Goal: Task Accomplishment & Management: Use online tool/utility

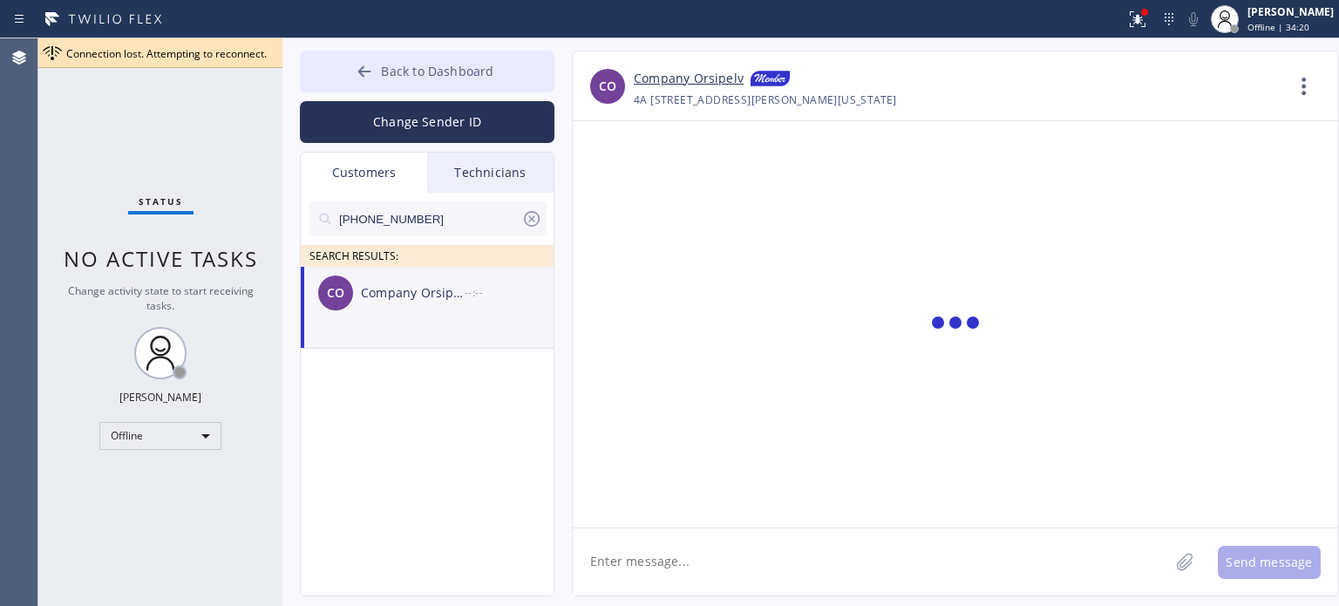
click at [396, 69] on span "Back to Dashboard" at bounding box center [437, 71] width 112 height 17
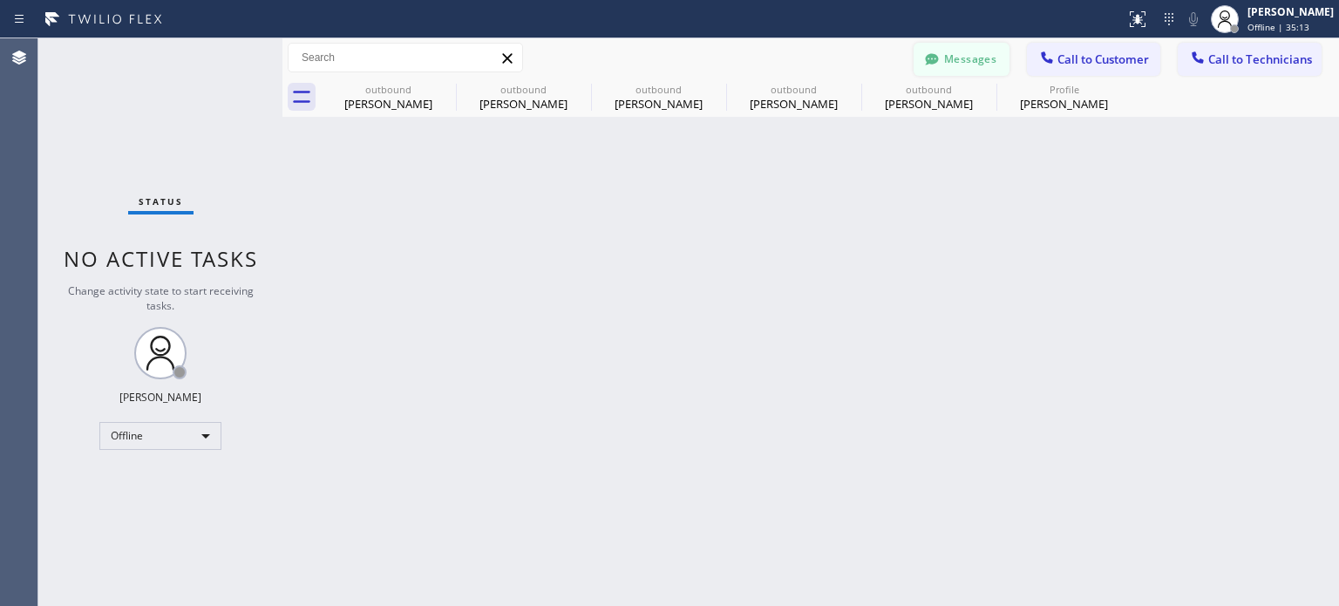
click at [962, 58] on button "Messages" at bounding box center [961, 59] width 96 height 33
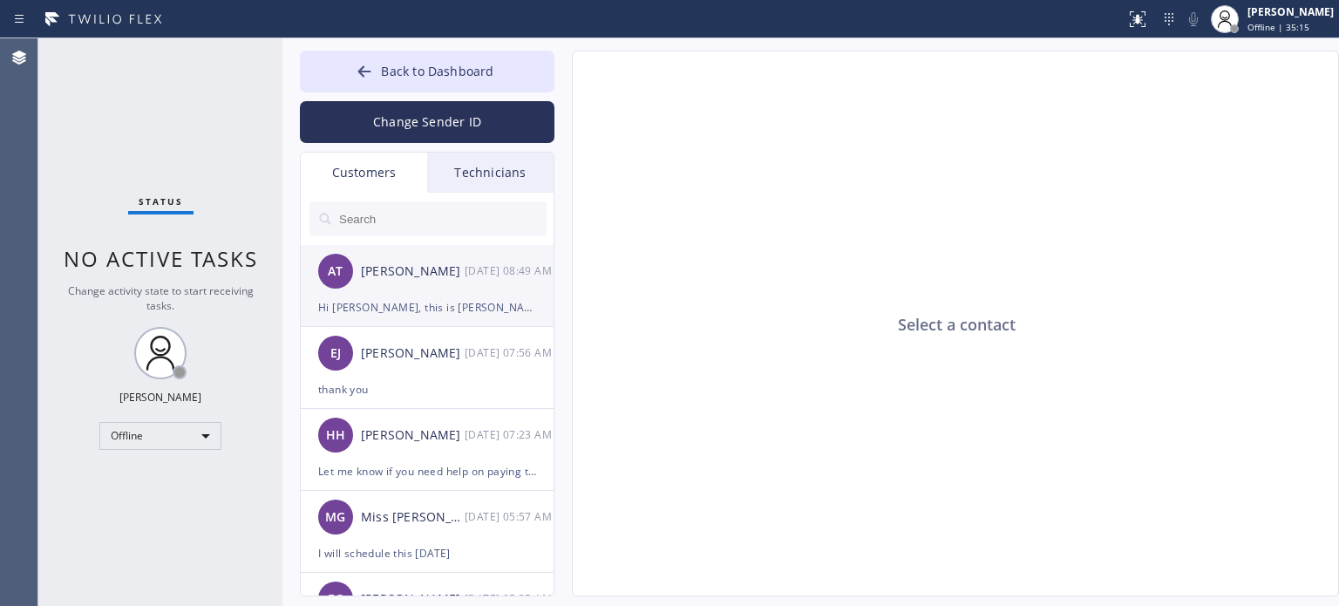
click at [402, 303] on div "Hi Angela, this is Kate from Best Brooklyn Heating and AC Repair, I already sen…" at bounding box center [427, 307] width 218 height 20
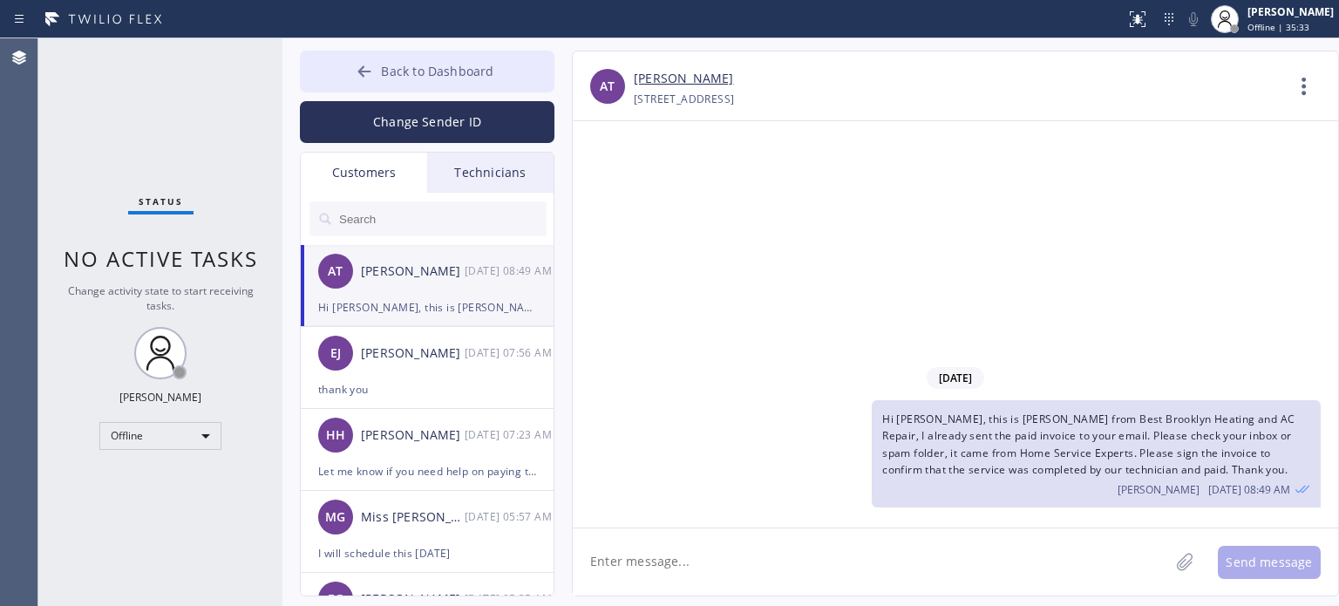
click at [374, 75] on div at bounding box center [364, 73] width 21 height 21
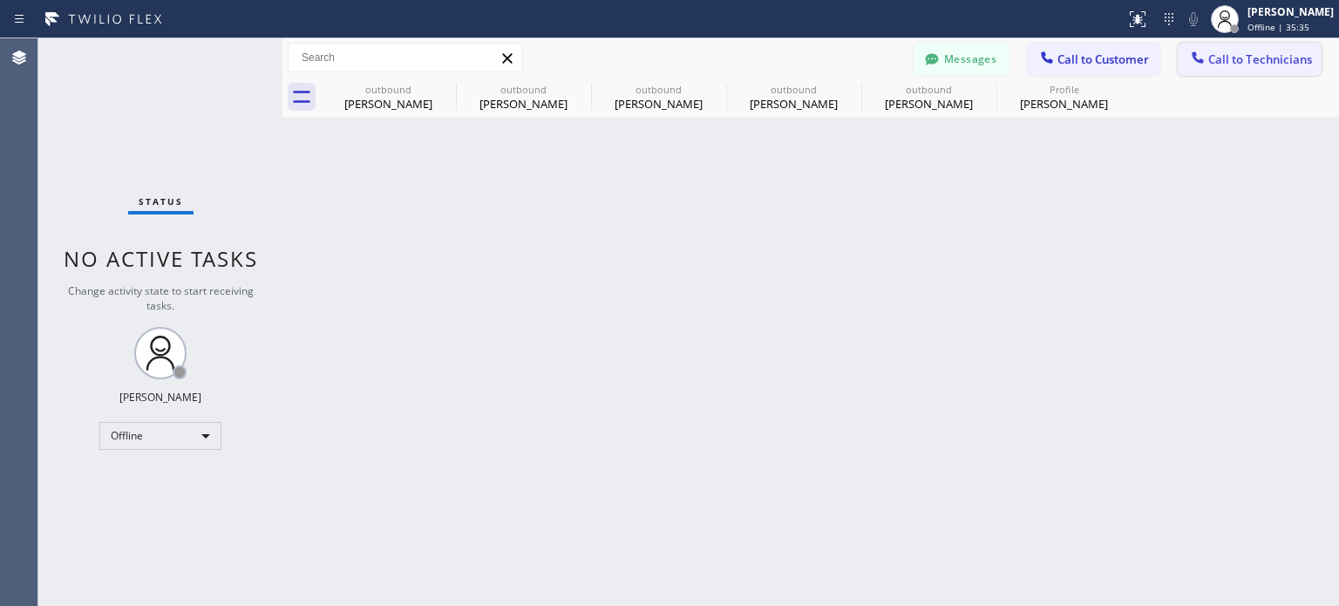
click at [1224, 58] on span "Call to Technicians" at bounding box center [1260, 59] width 104 height 16
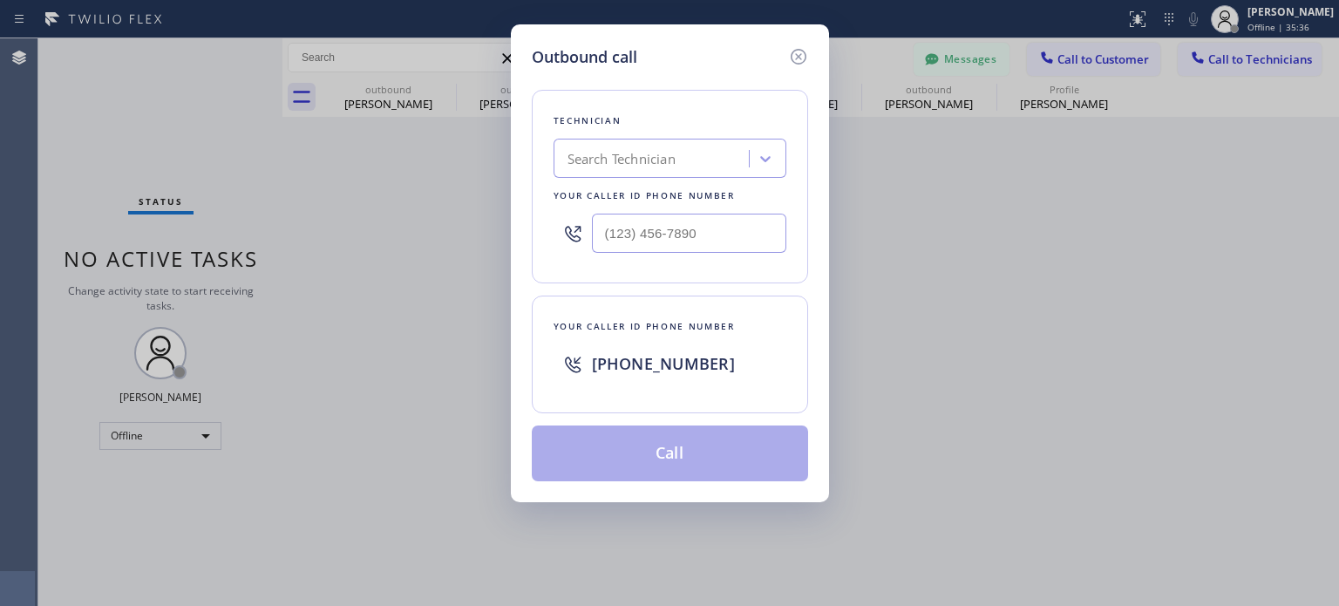
click at [646, 365] on span "[PHONE_NUMBER]" at bounding box center [663, 363] width 143 height 21
copy span "[PHONE_NUMBER]"
click at [1039, 215] on div "Outbound call Technician Search Technician Your caller id phone number Your cal…" at bounding box center [669, 303] width 1339 height 606
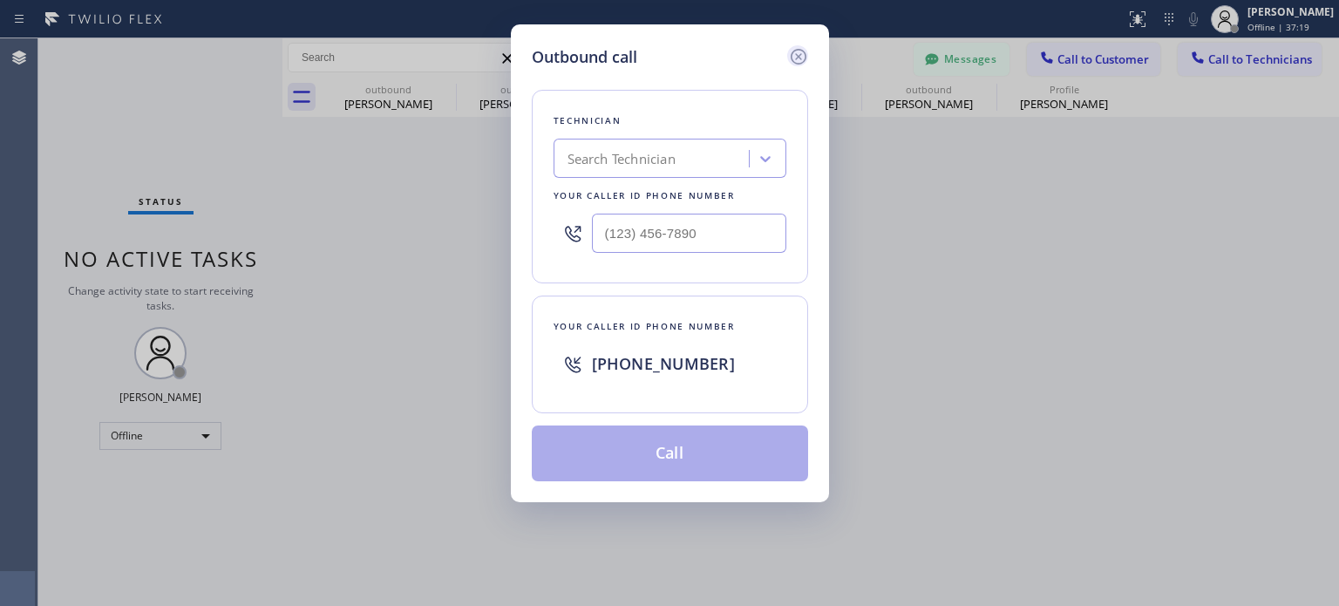
click at [793, 50] on icon at bounding box center [798, 56] width 21 height 21
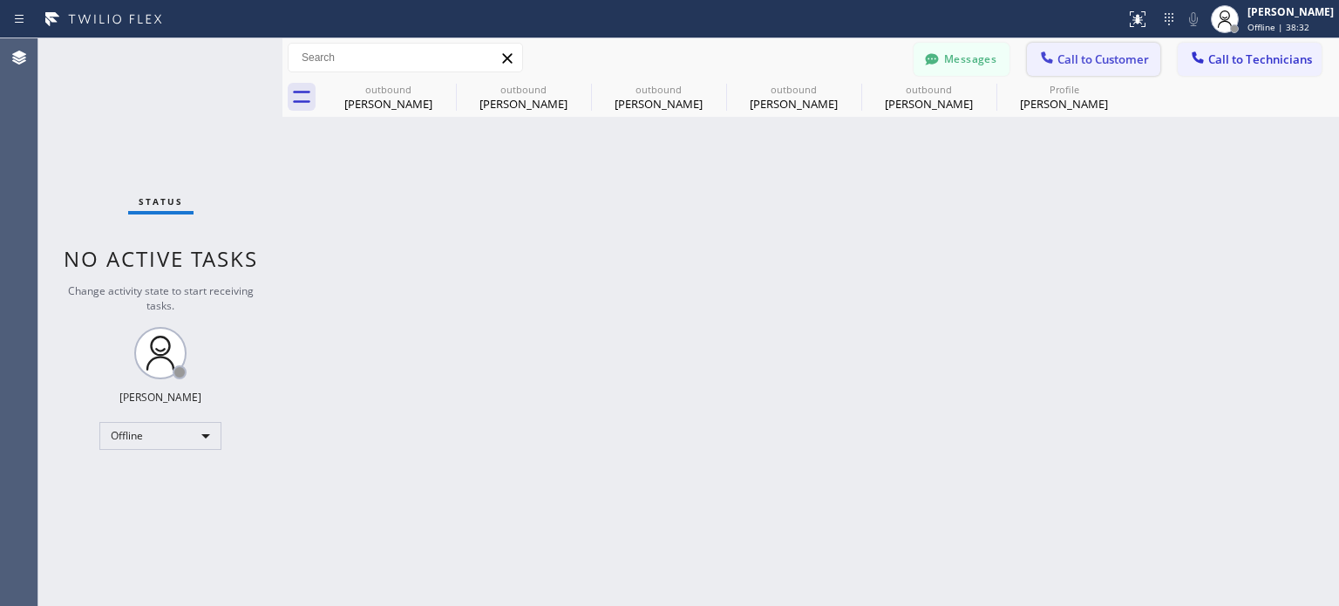
click at [1065, 58] on span "Call to Customer" at bounding box center [1103, 59] width 92 height 16
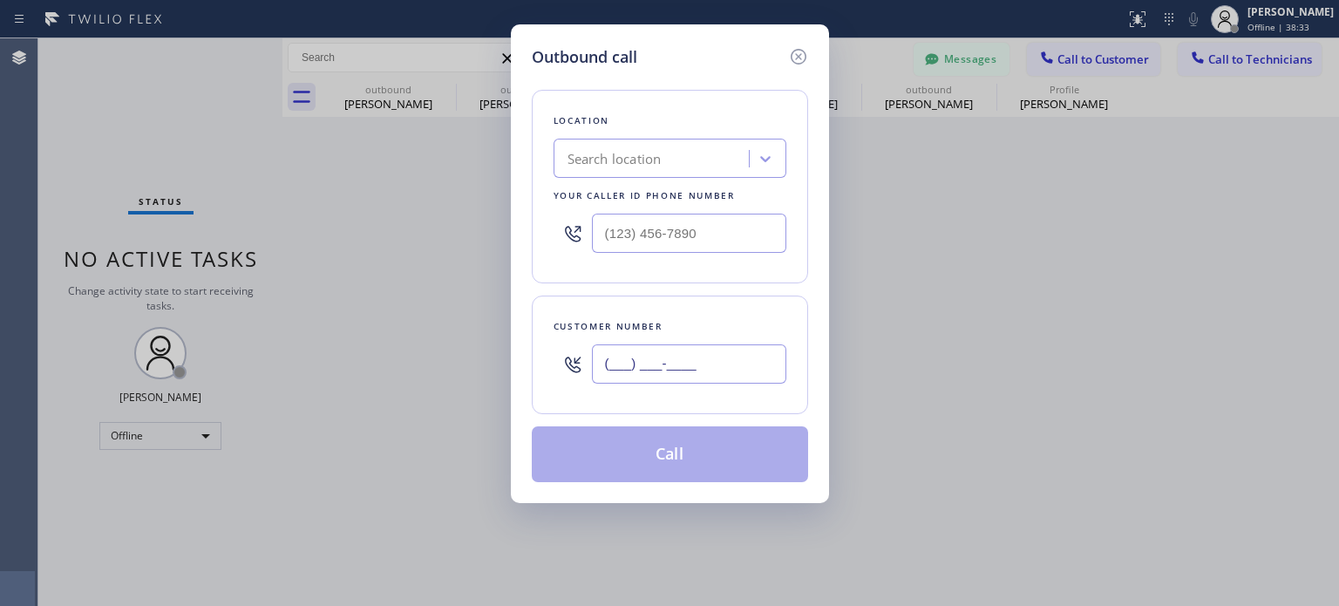
click at [662, 369] on input "(___) ___-____" at bounding box center [689, 363] width 194 height 39
paste input "917) 957-2100"
type input "[PHONE_NUMBER]"
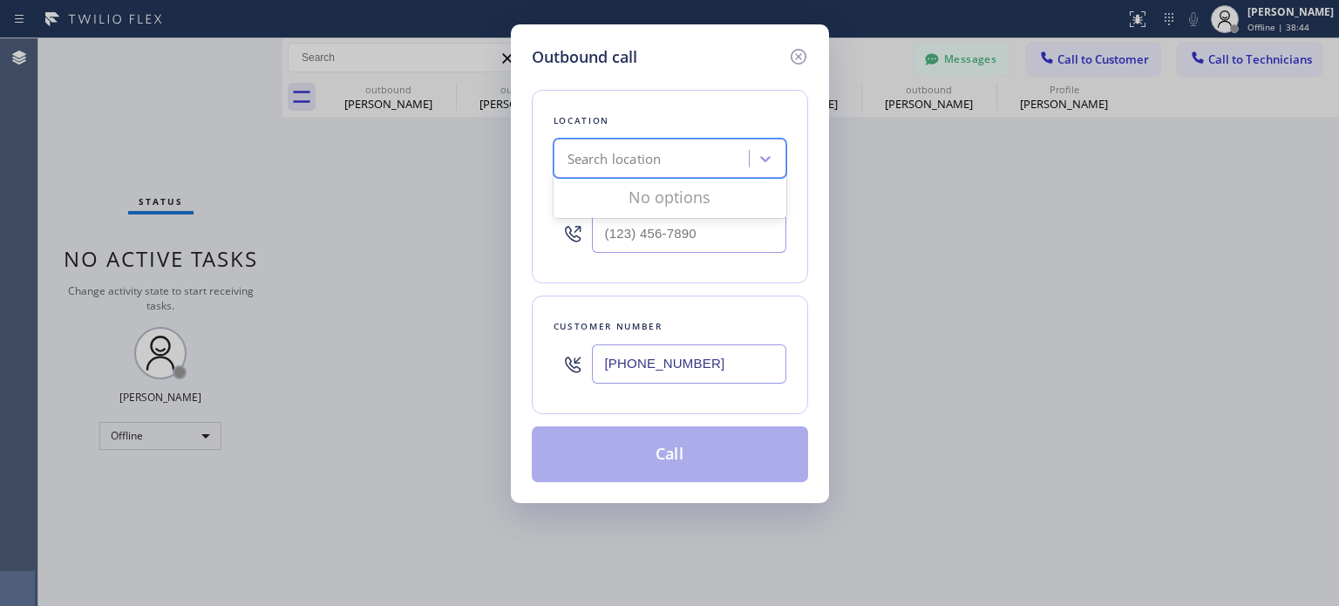
click at [635, 155] on div "Search location" at bounding box center [614, 159] width 94 height 20
paste input "Best [US_STATE] HVAC Repair"
type input "Best [US_STATE] HVAC Repair"
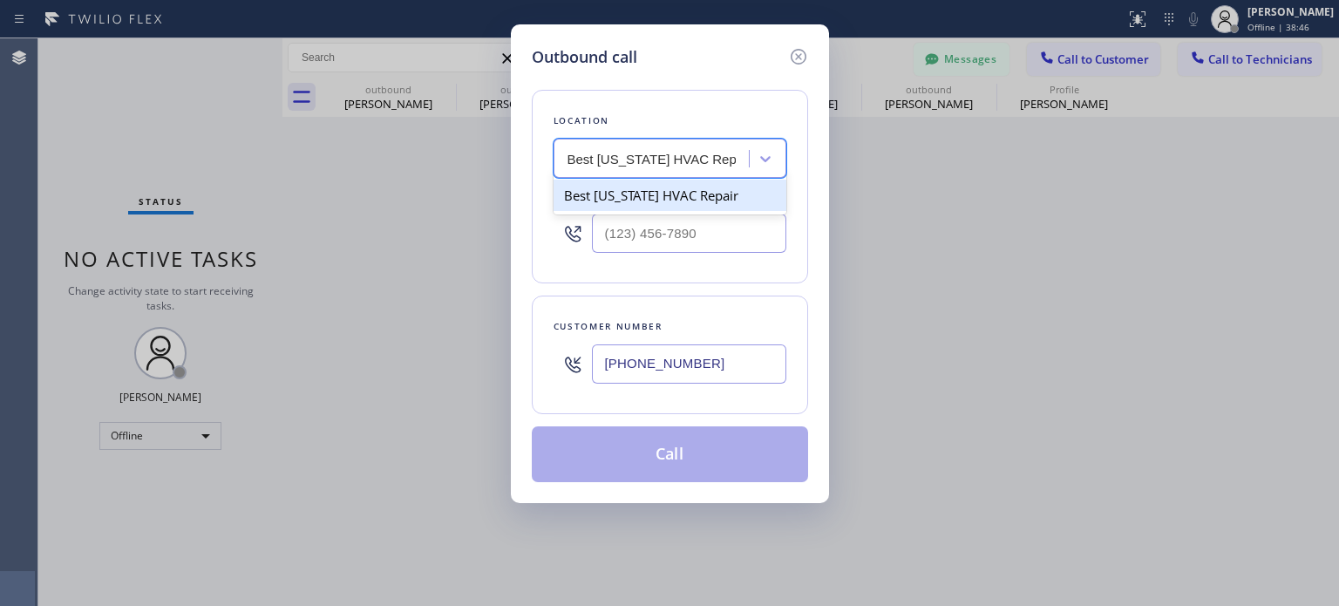
click at [620, 201] on div "Best [US_STATE] HVAC Repair" at bounding box center [669, 195] width 233 height 31
type input "[PHONE_NUMBER]"
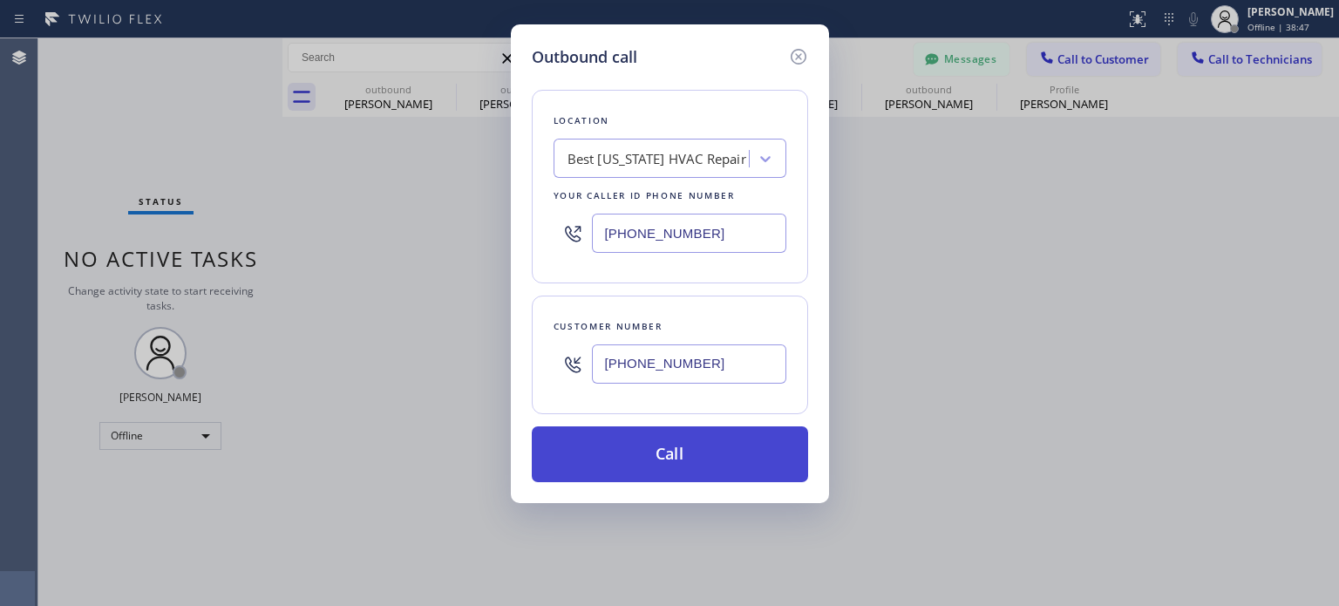
click at [634, 449] on button "Call" at bounding box center [670, 454] width 276 height 56
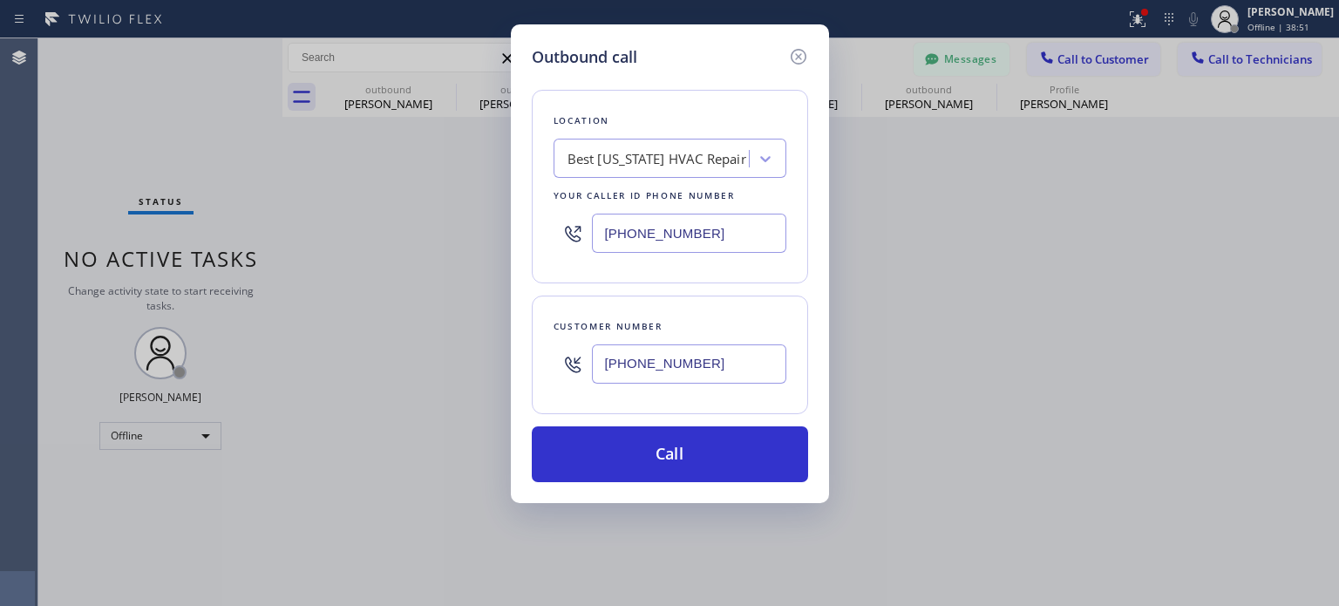
click at [669, 369] on input "[PHONE_NUMBER]" at bounding box center [689, 363] width 194 height 39
click at [798, 51] on icon at bounding box center [798, 56] width 21 height 21
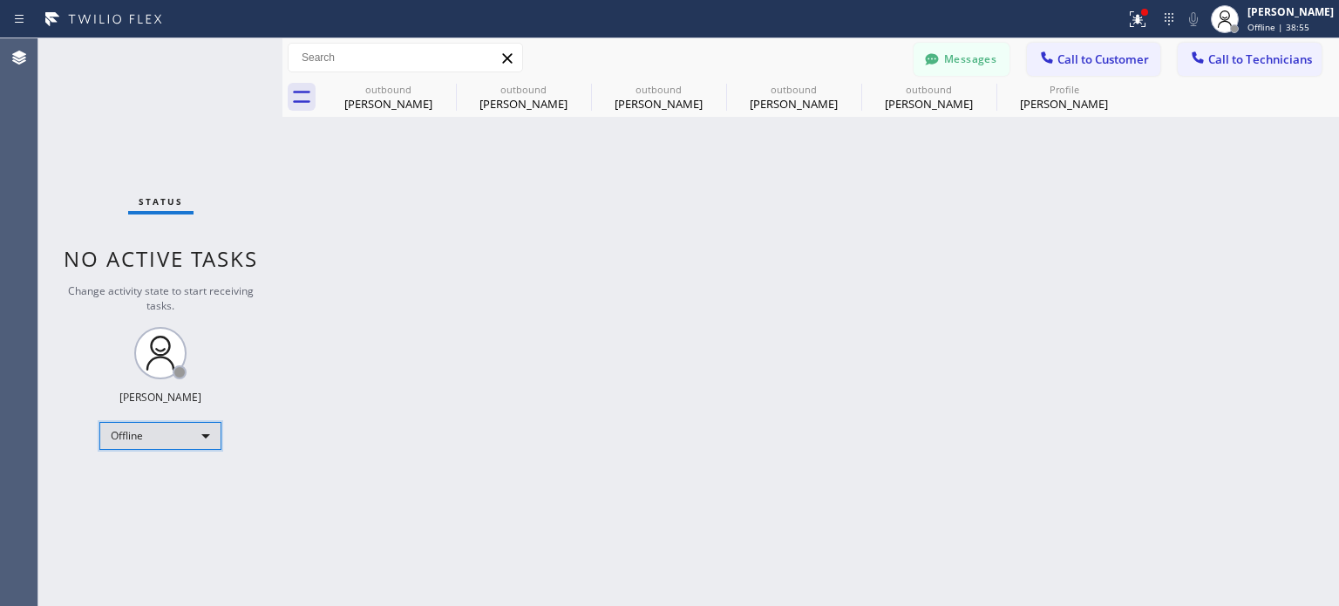
click at [175, 424] on div "Offline" at bounding box center [160, 436] width 122 height 28
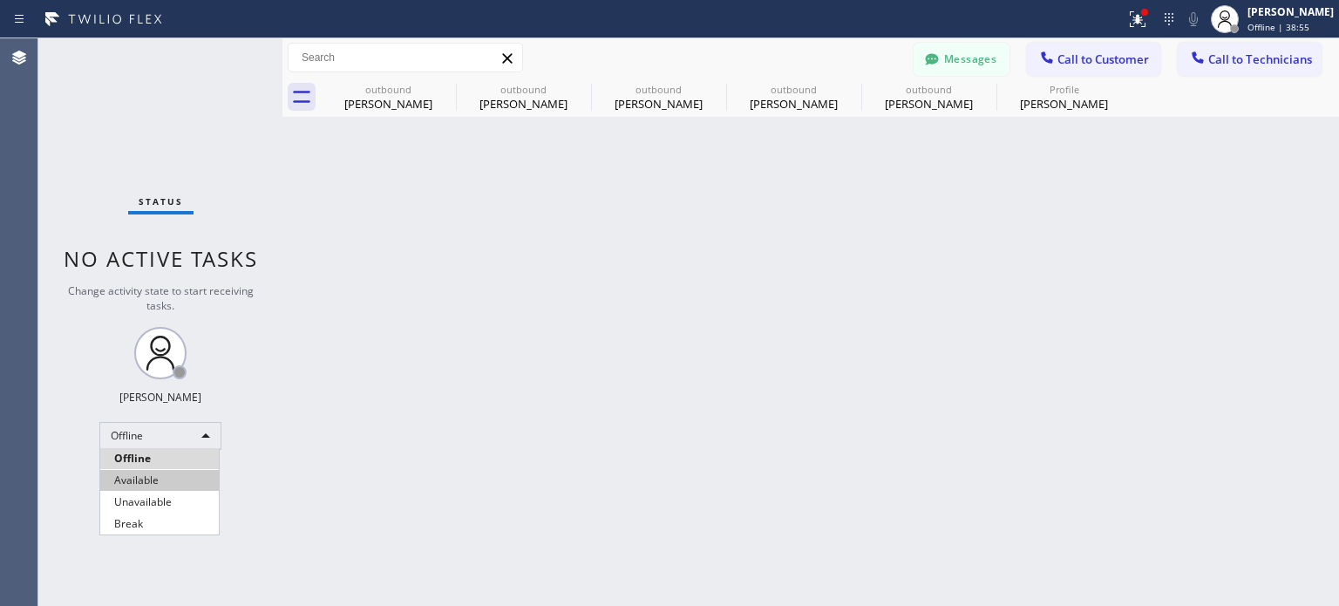
click at [171, 480] on li "Available" at bounding box center [159, 480] width 119 height 21
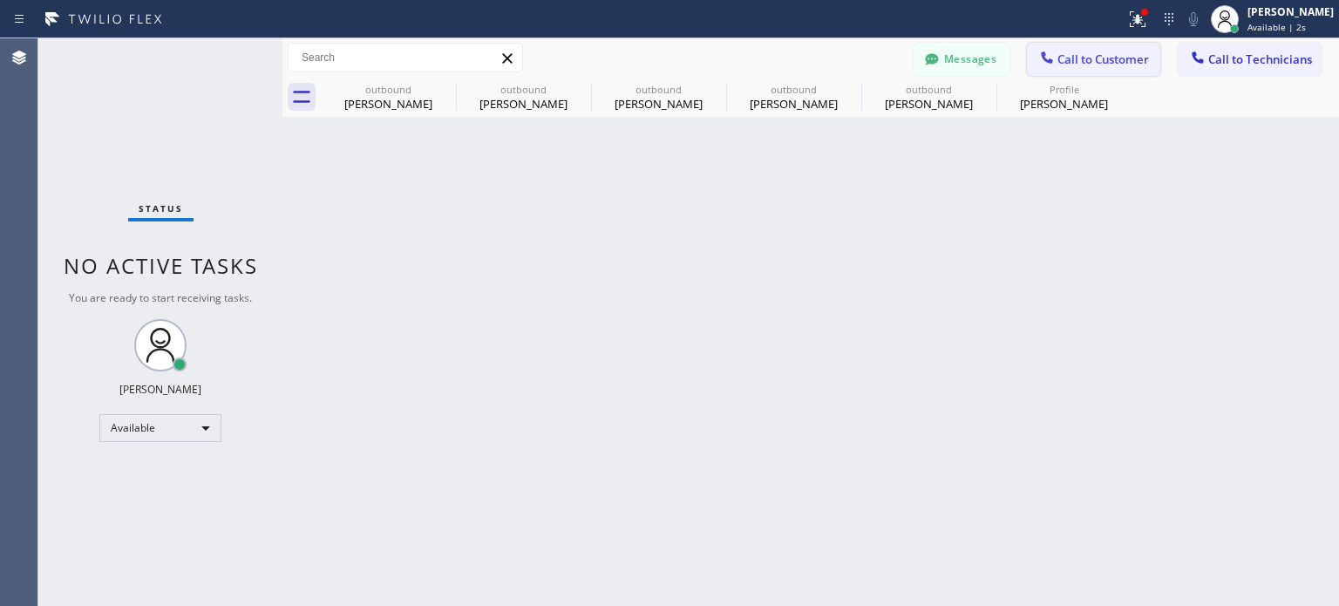
drag, startPoint x: 1047, startPoint y: 62, endPoint x: 812, endPoint y: 212, distance: 278.3
click at [1046, 64] on icon at bounding box center [1046, 57] width 17 height 17
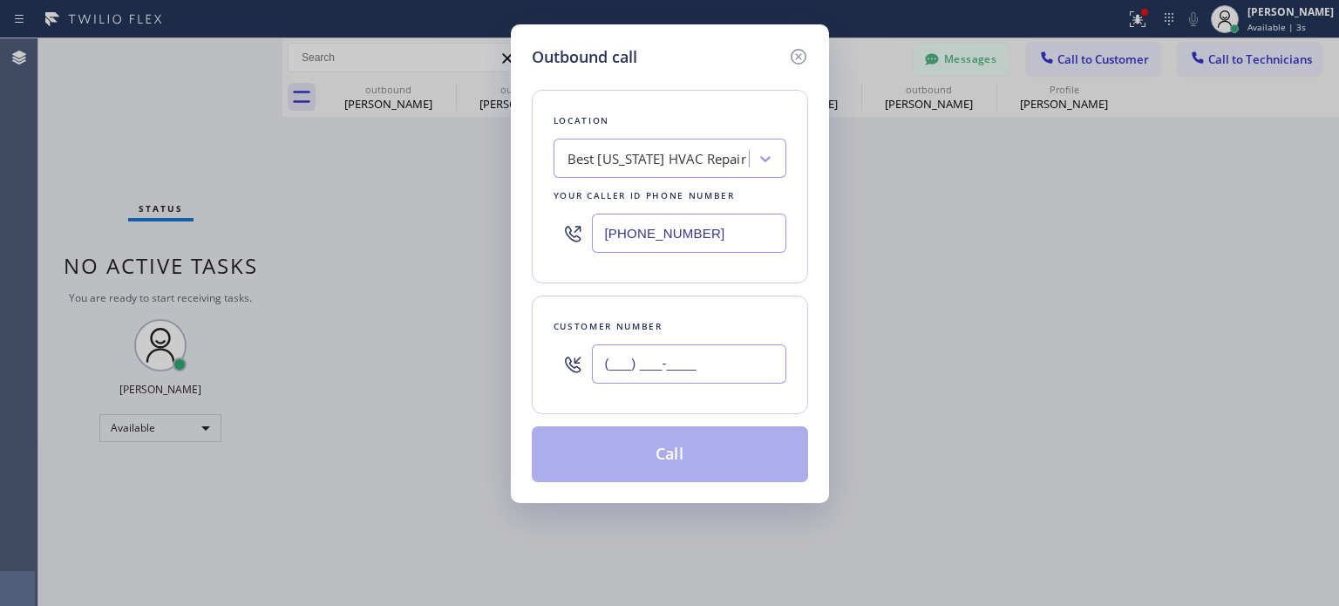
click at [627, 370] on input "(___) ___-____" at bounding box center [689, 363] width 194 height 39
paste input "917) 957-2100"
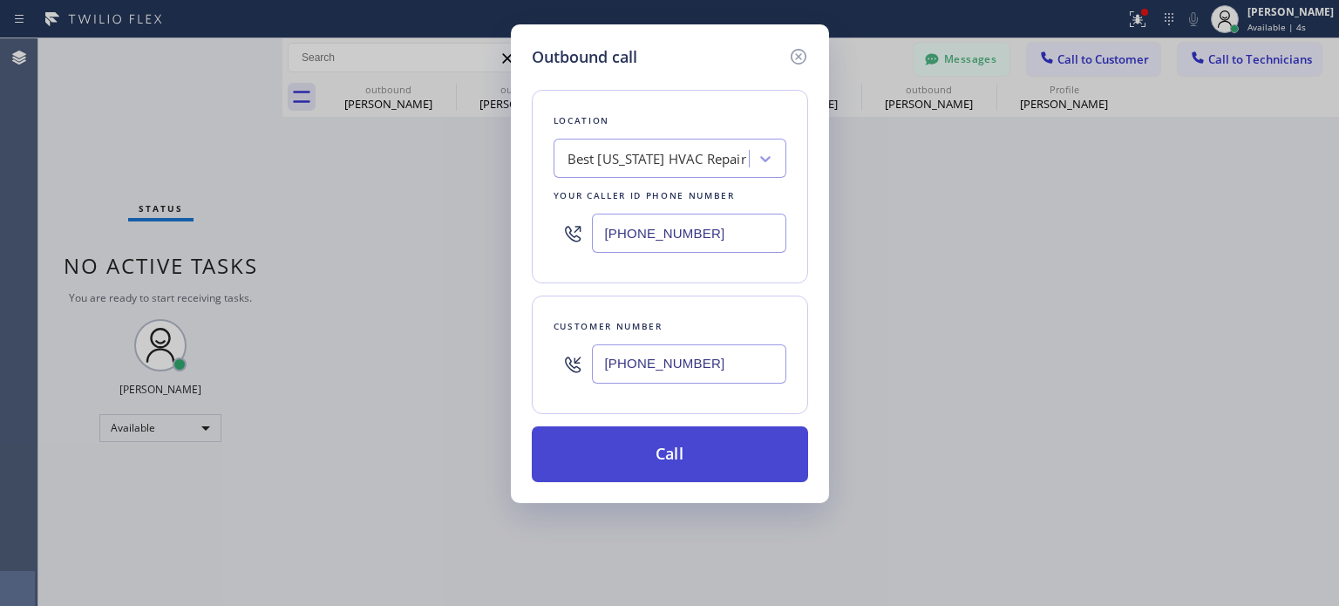
type input "[PHONE_NUMBER]"
click at [609, 458] on button "Call" at bounding box center [670, 454] width 276 height 56
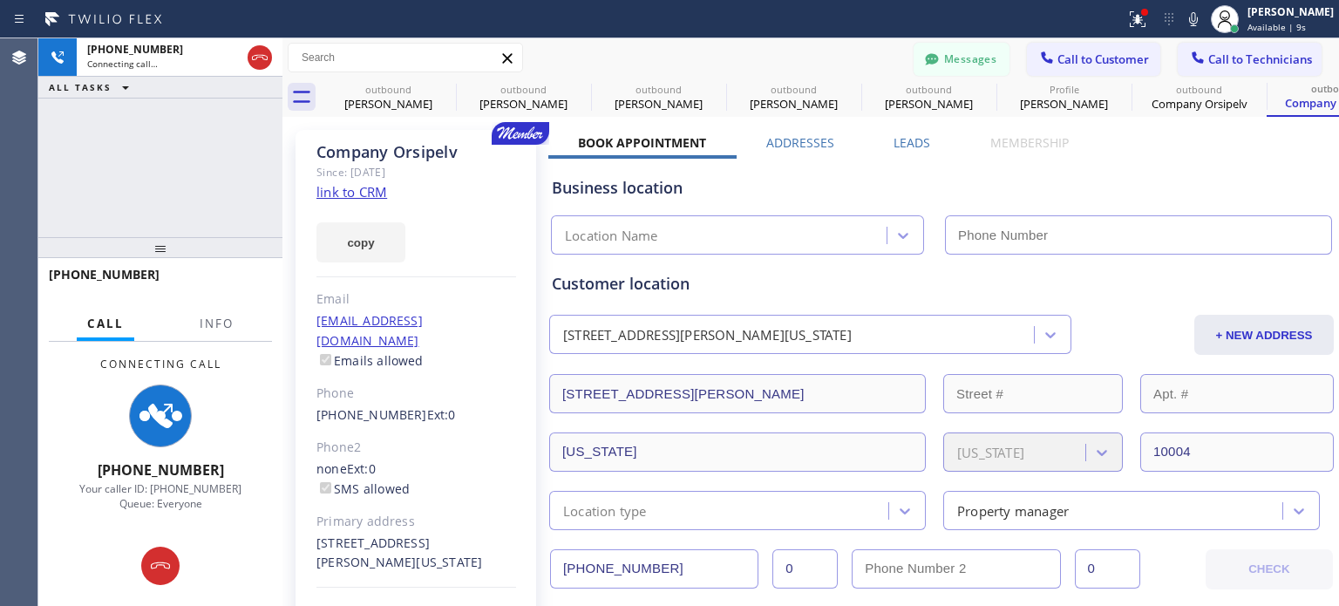
type input "[PHONE_NUMBER]"
click at [981, 58] on button "Messages" at bounding box center [961, 59] width 96 height 33
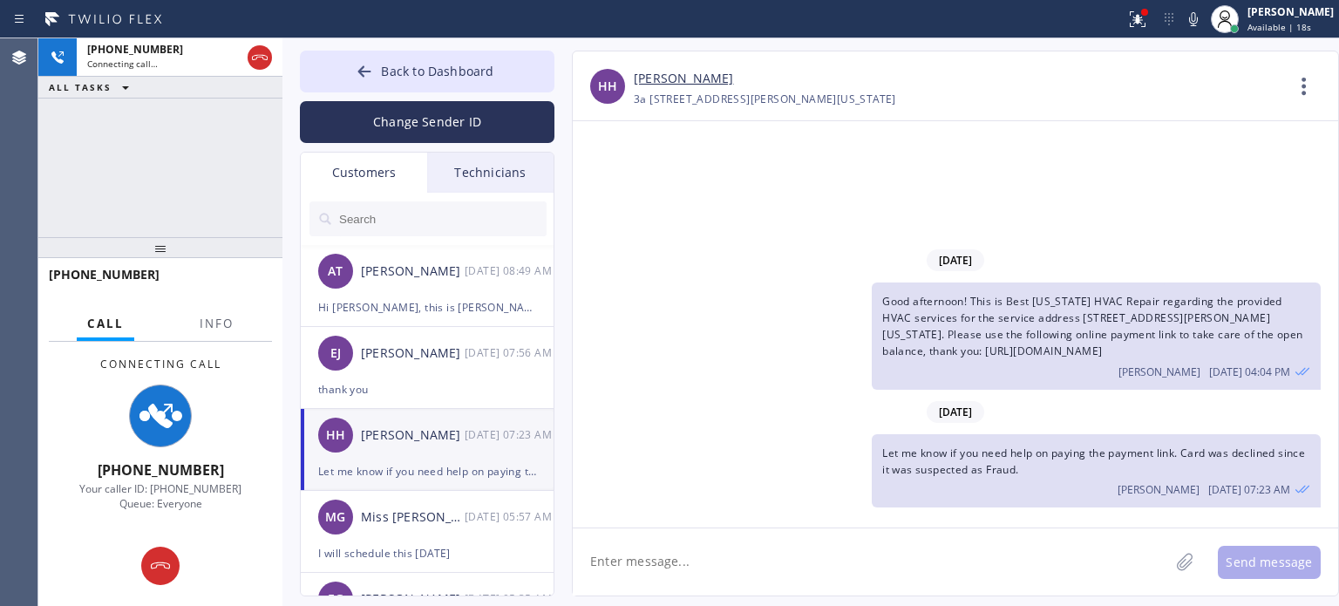
click at [435, 459] on div "HH Harold Harper 08/14 07:23 AM" at bounding box center [428, 435] width 254 height 52
click at [383, 66] on span "Back to Dashboard" at bounding box center [437, 71] width 112 height 17
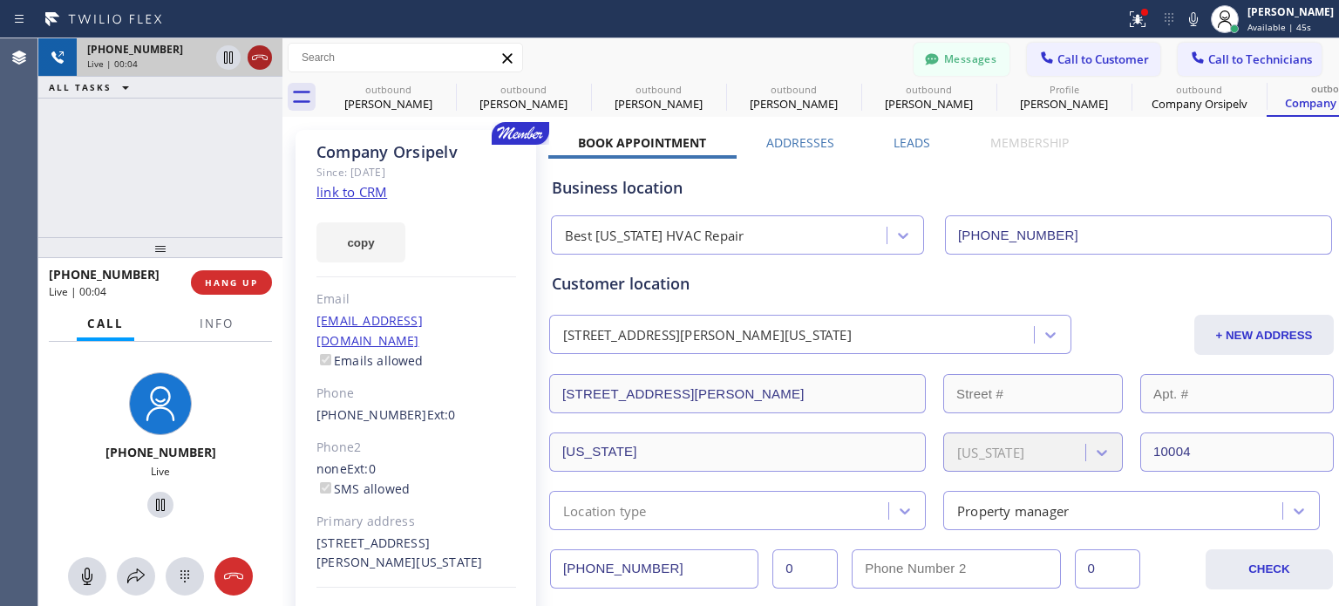
click at [260, 58] on icon at bounding box center [259, 57] width 21 height 21
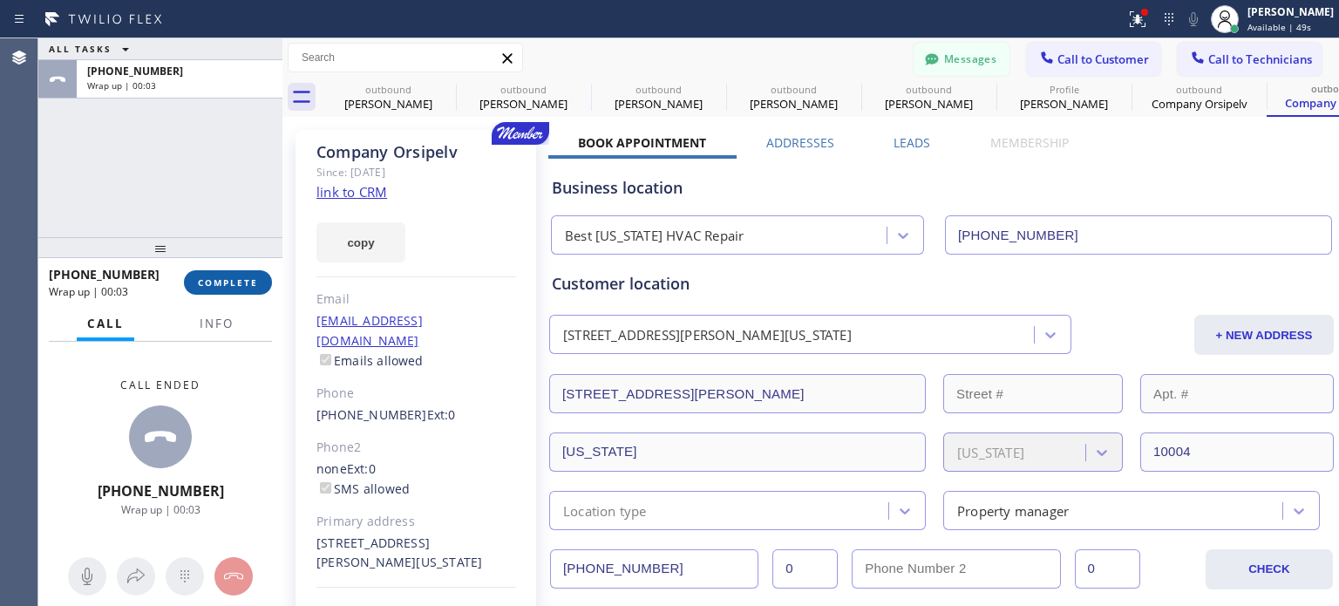
click at [241, 276] on span "COMPLETE" at bounding box center [228, 282] width 60 height 12
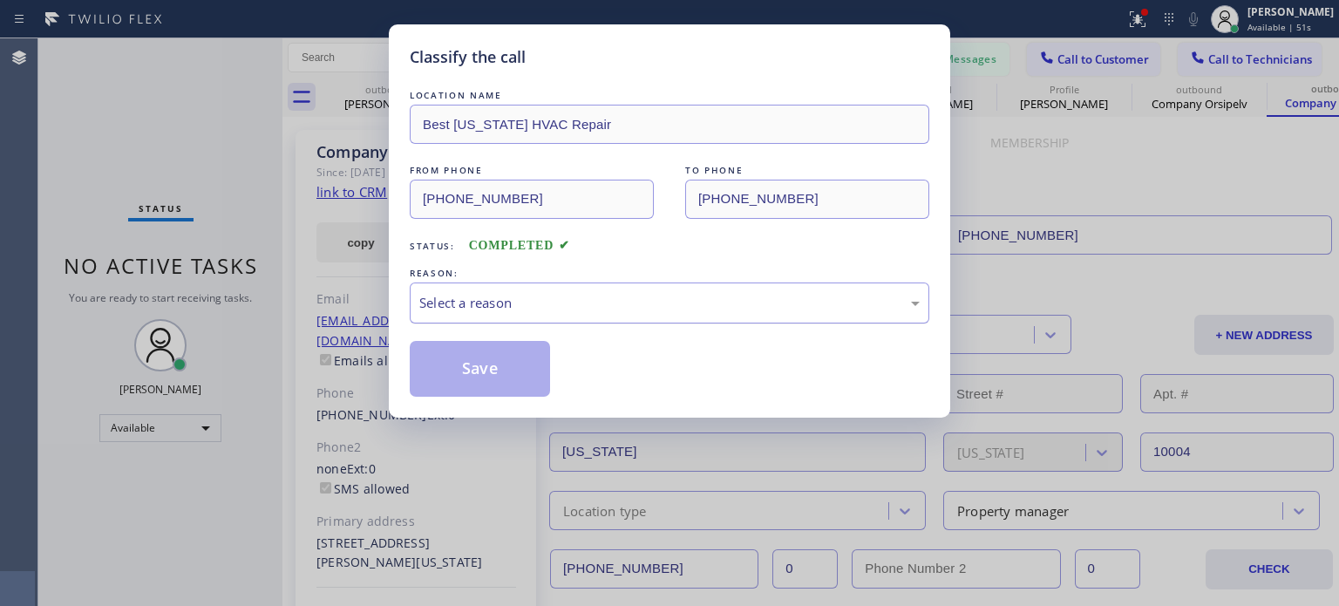
click at [476, 294] on div "Select a reason" at bounding box center [669, 303] width 500 height 20
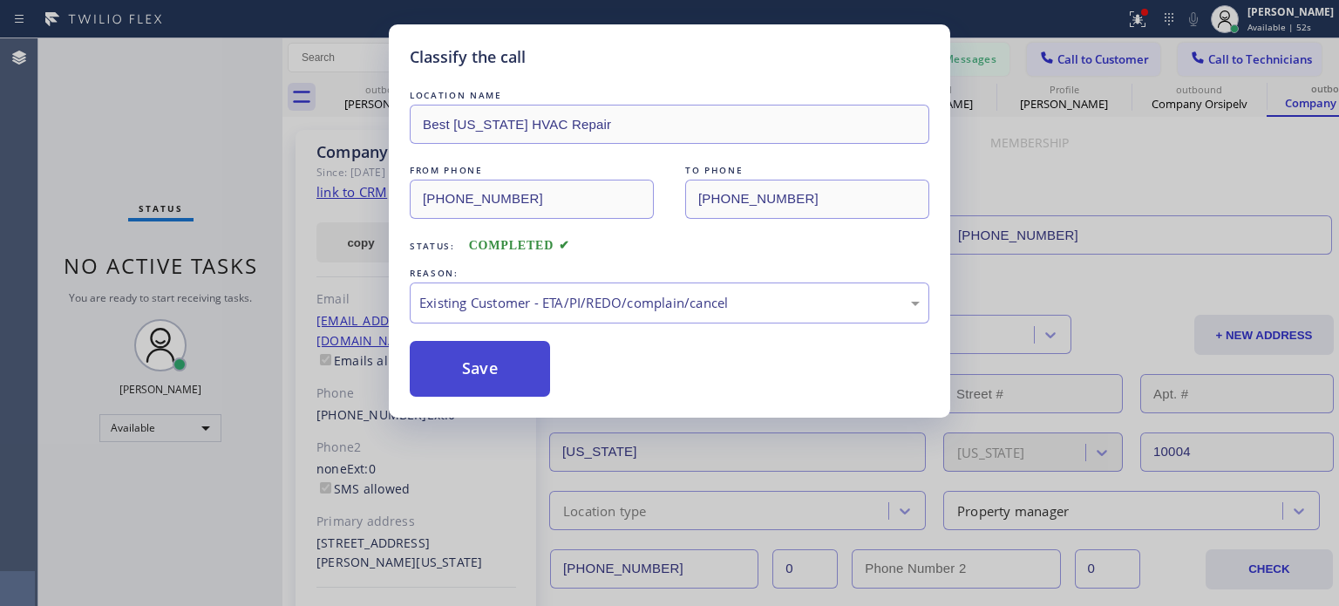
drag, startPoint x: 567, startPoint y: 390, endPoint x: 529, endPoint y: 370, distance: 43.3
click at [519, 365] on button "Save" at bounding box center [480, 369] width 140 height 56
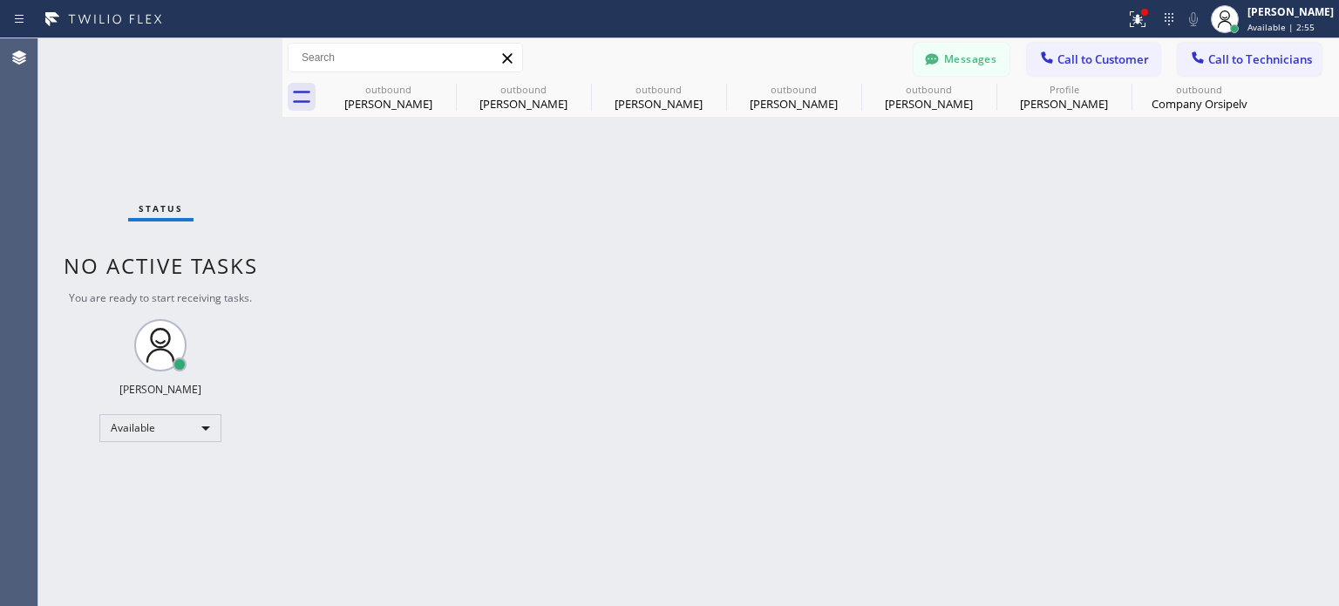
click at [1014, 262] on div "Back to Dashboard Change Sender ID Customers Technicians AT Angela Tang 08/14 0…" at bounding box center [810, 321] width 1056 height 567
click at [1007, 355] on div "Back to Dashboard Change Sender ID Customers Technicians AT Angela Tang 08/14 0…" at bounding box center [810, 321] width 1056 height 567
click at [1133, 58] on span "Call to Customer" at bounding box center [1103, 59] width 92 height 16
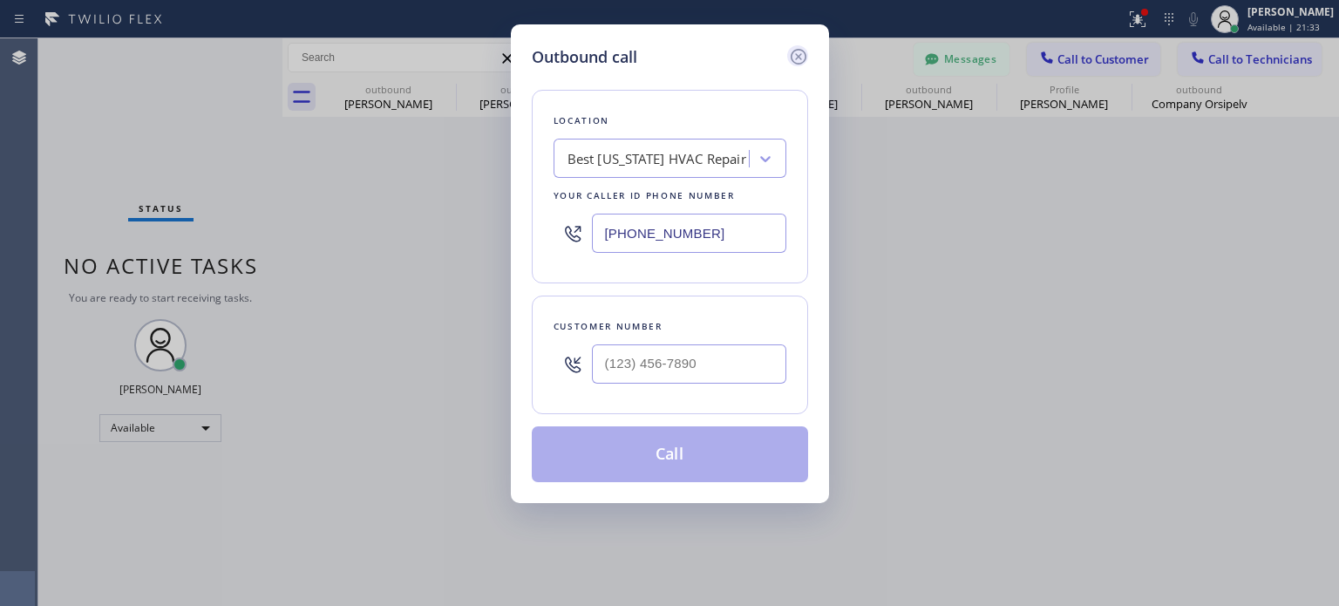
click at [792, 58] on icon at bounding box center [798, 56] width 21 height 21
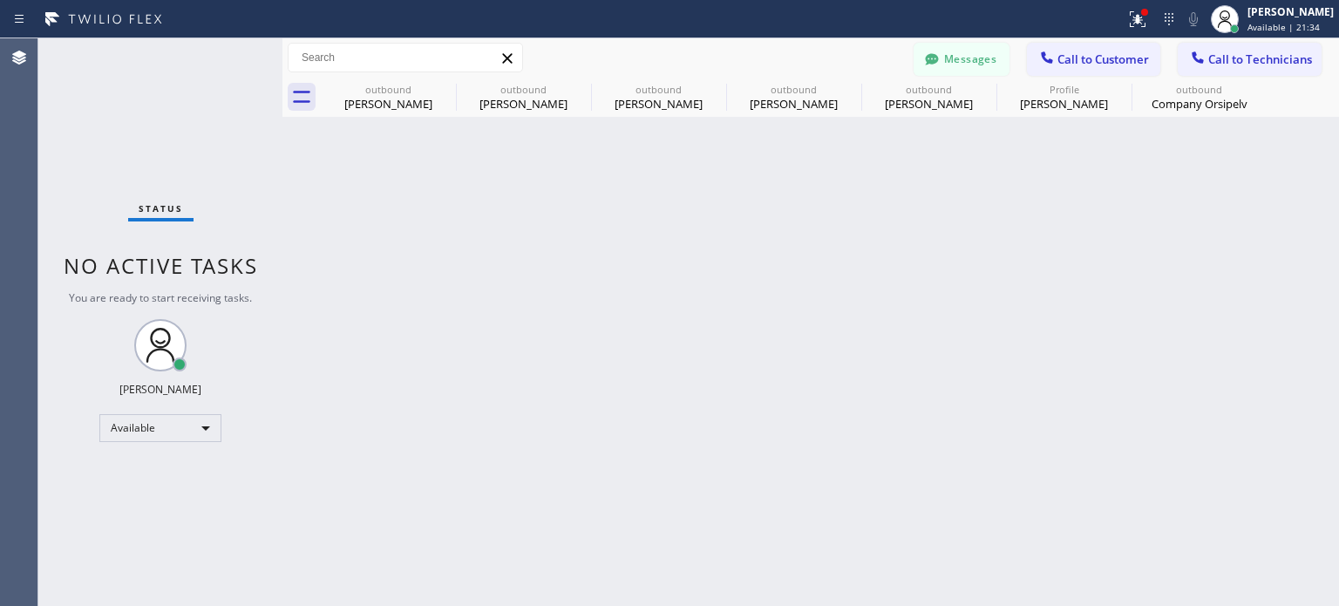
type input "[PHONE_NUMBER]"
click at [1122, 58] on span "Call to Customer" at bounding box center [1103, 59] width 92 height 16
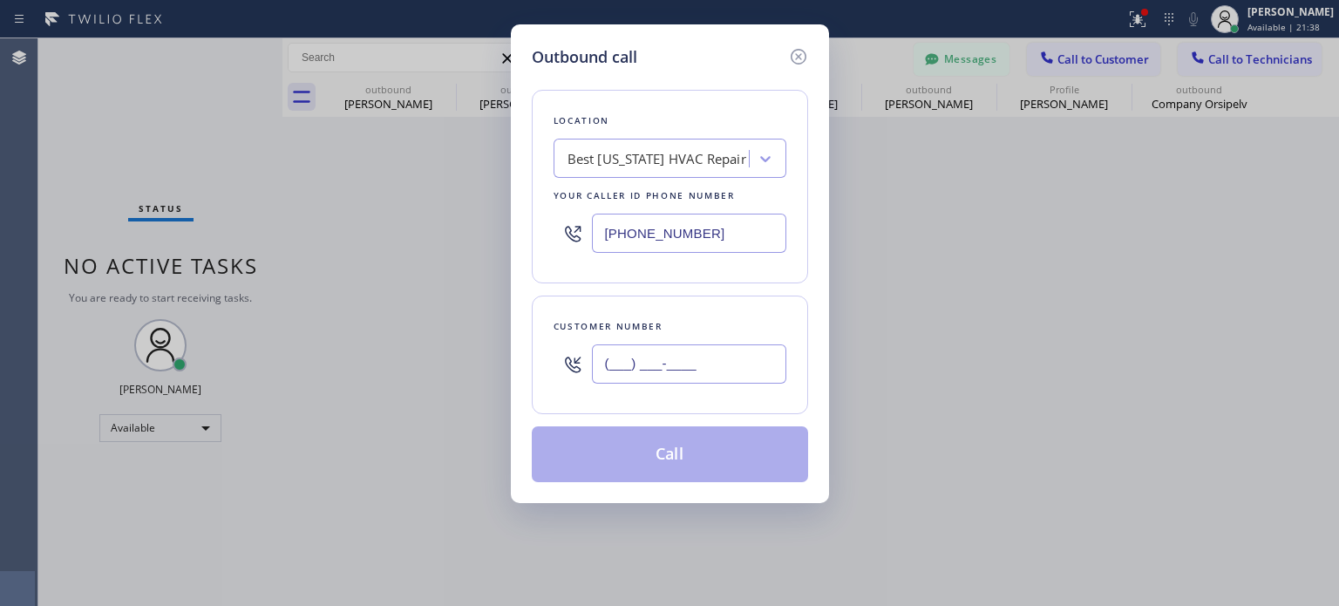
paste input "718) 809-7733"
click at [671, 357] on input "(718) 809-7733" at bounding box center [689, 363] width 194 height 39
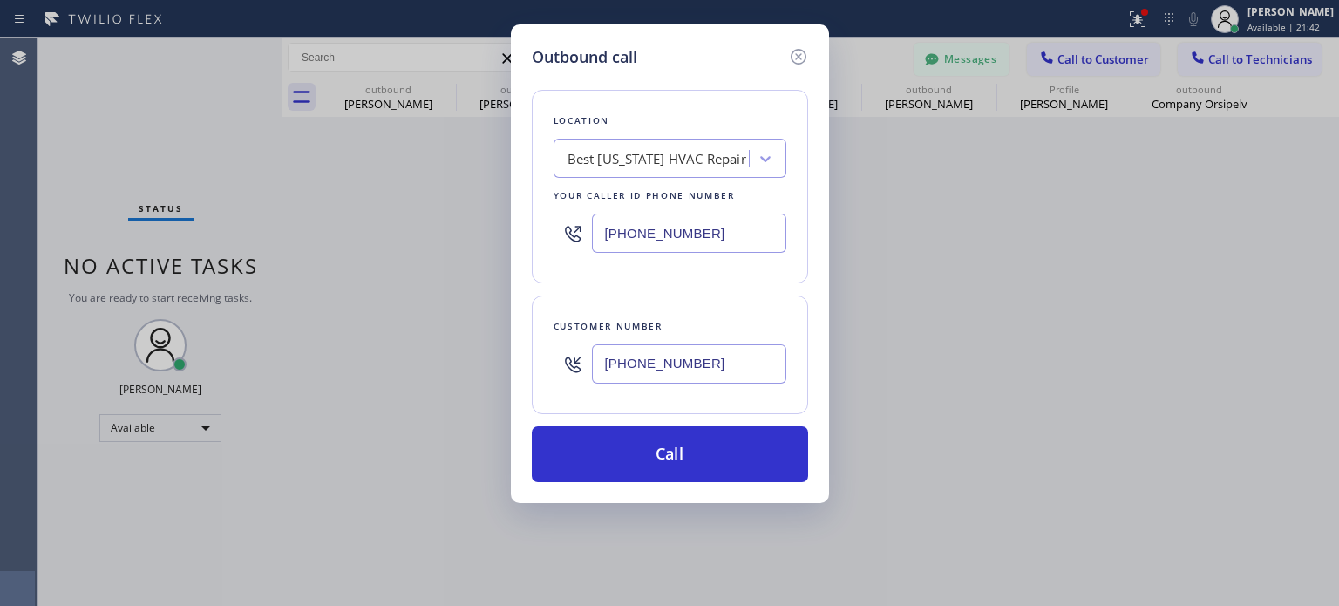
type input "(718) 809-7733"
click at [623, 232] on input "[PHONE_NUMBER]" at bounding box center [689, 233] width 194 height 39
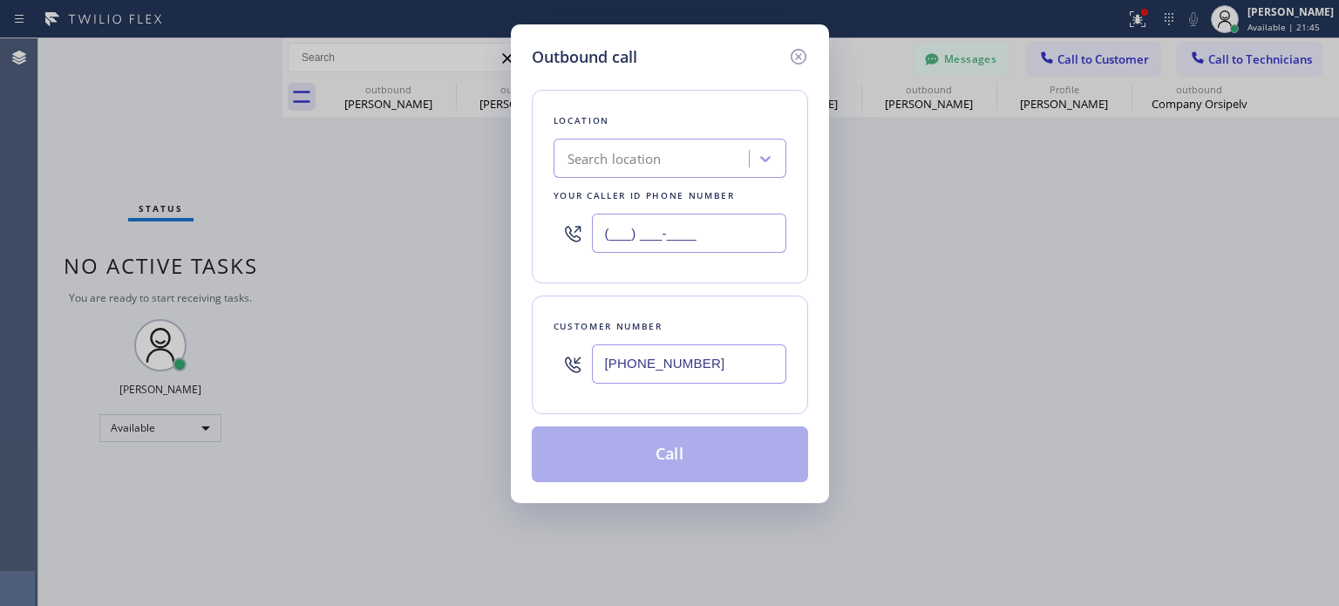
type input "(___) ___-____"
click at [617, 153] on div "Search location" at bounding box center [614, 159] width 94 height 20
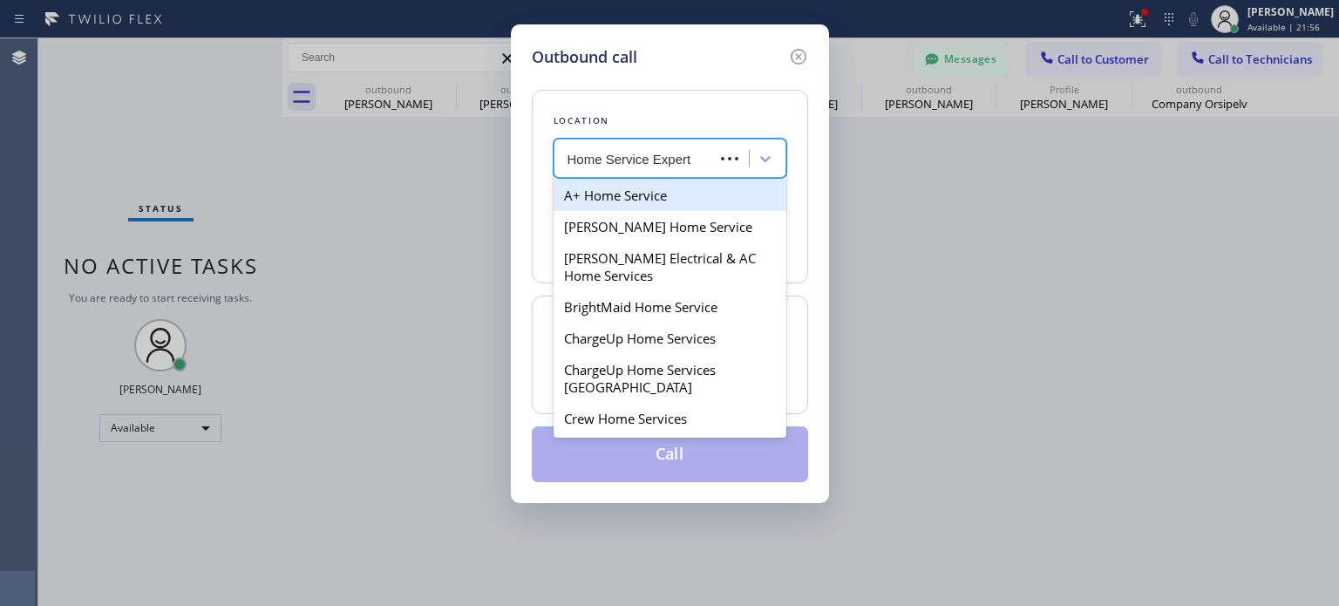
type input "Home Service Experts"
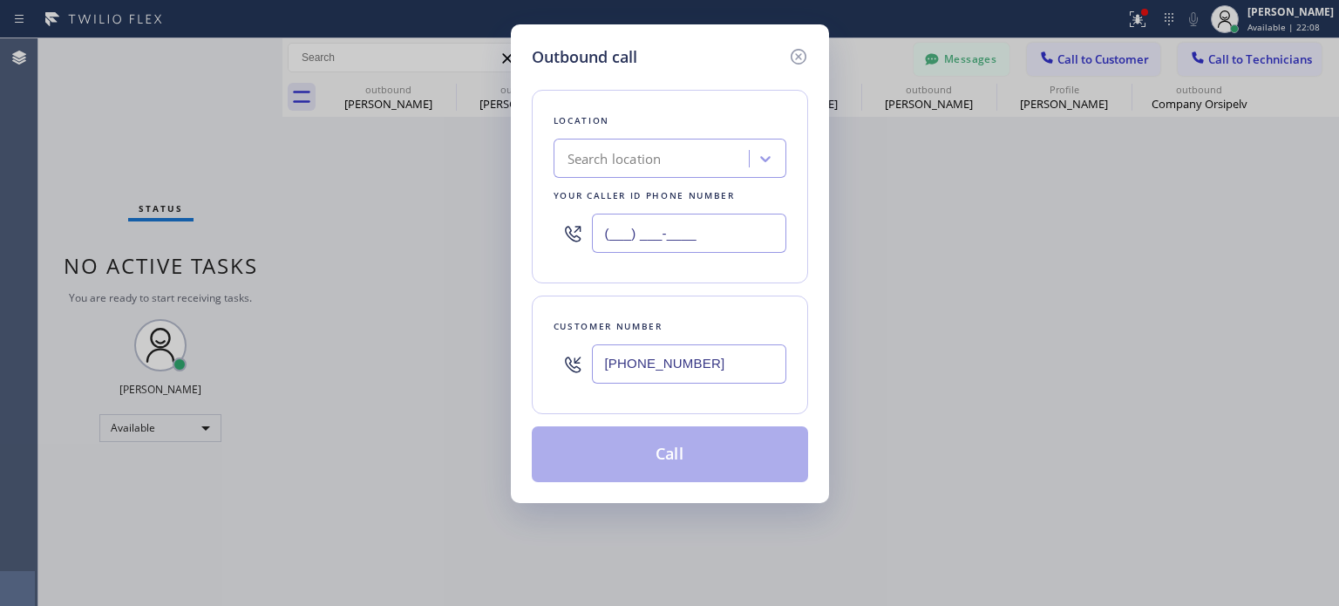
click at [630, 226] on input "(___) ___-____" at bounding box center [689, 233] width 194 height 39
paste input "833) 760-5599"
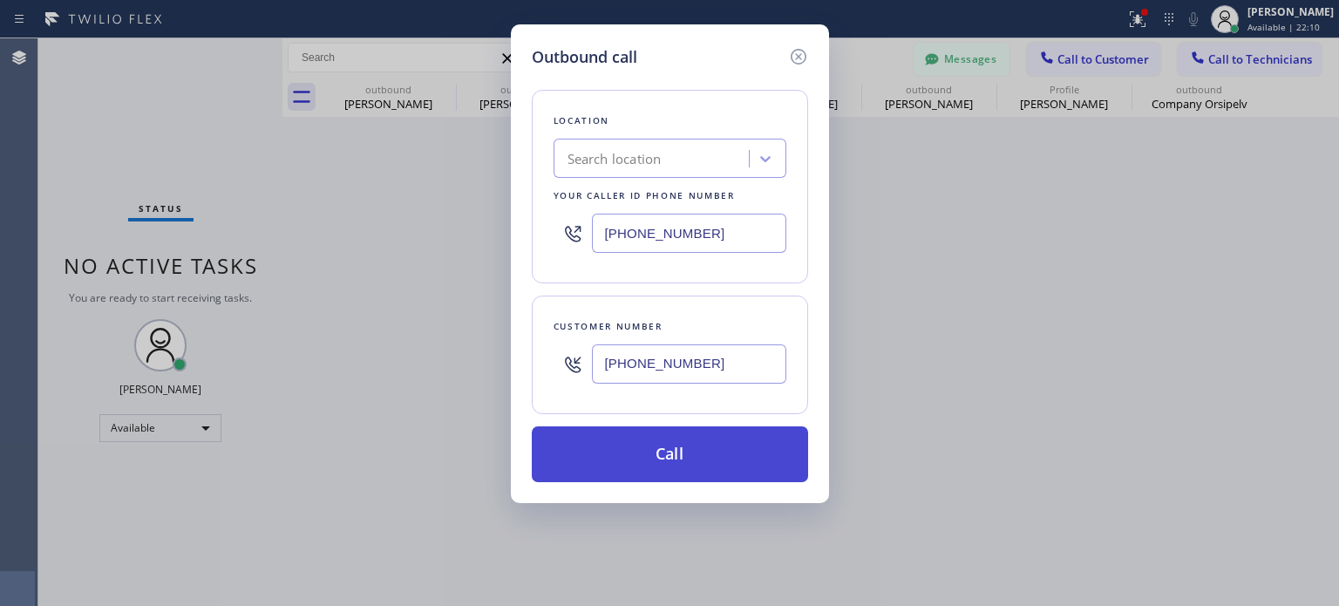
type input "(833) 760-5599"
click at [627, 437] on button "Call" at bounding box center [670, 454] width 276 height 56
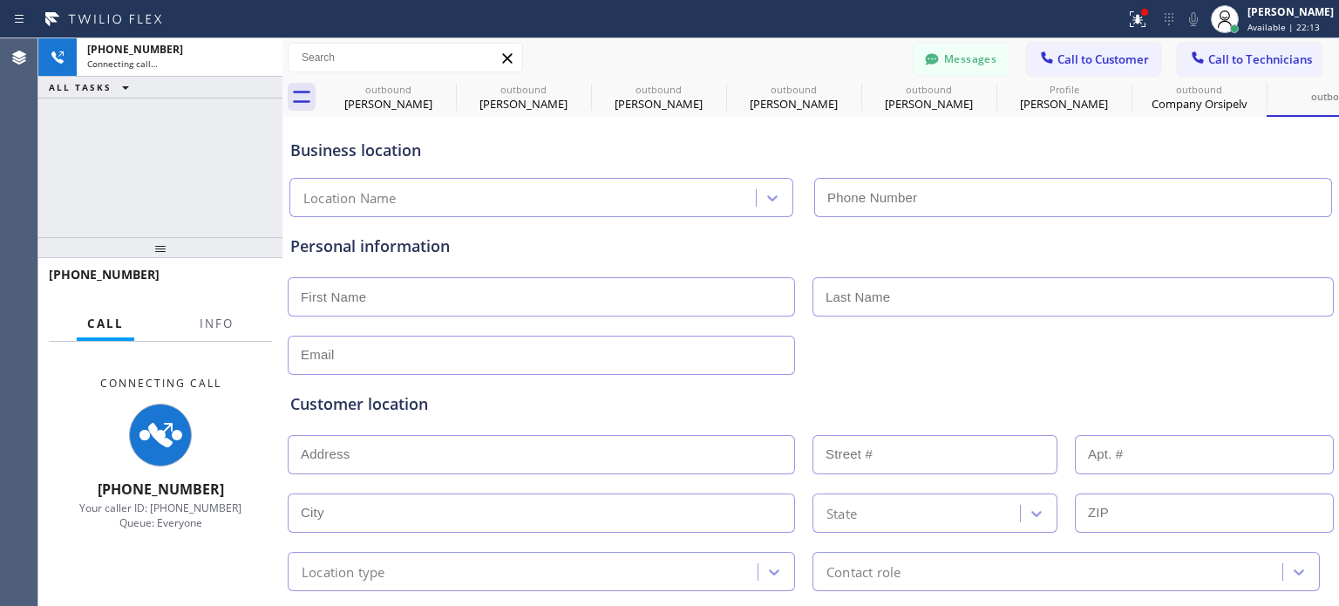
type input "[PHONE_NUMBER]"
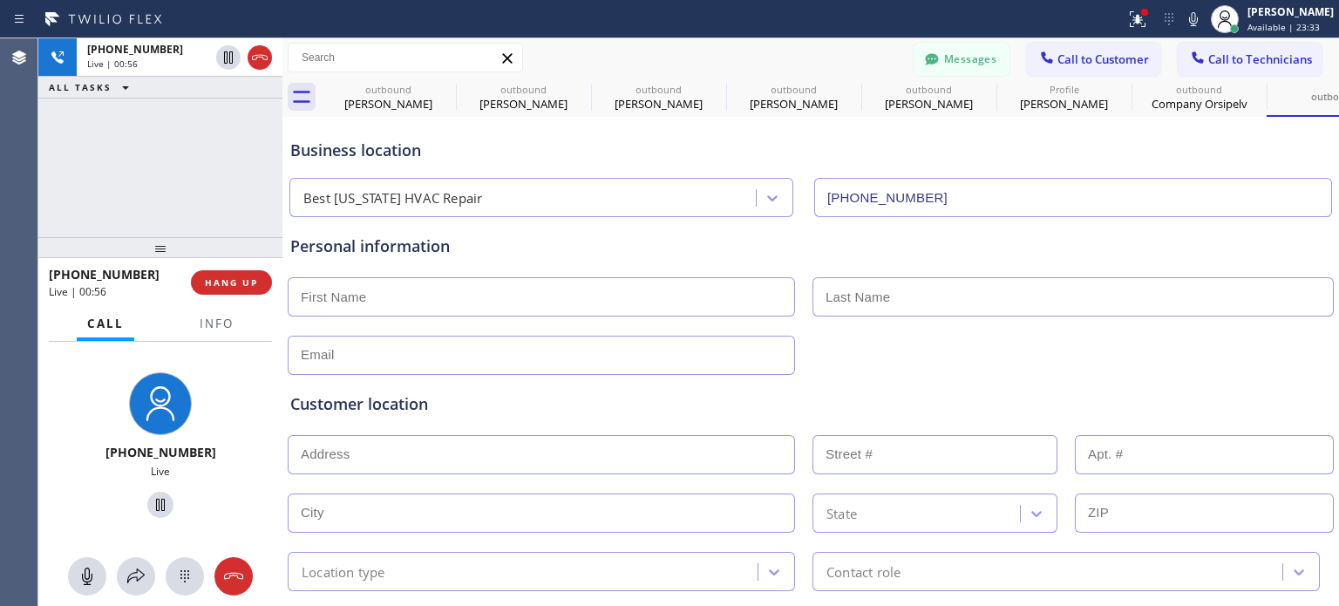
click at [659, 51] on div "Messages Call to Customer Call to Technicians Outbound call Location Search loc…" at bounding box center [810, 58] width 1056 height 31
click at [620, 61] on div "Messages Call to Customer Call to Technicians Outbound call Location Search loc…" at bounding box center [810, 58] width 1056 height 31
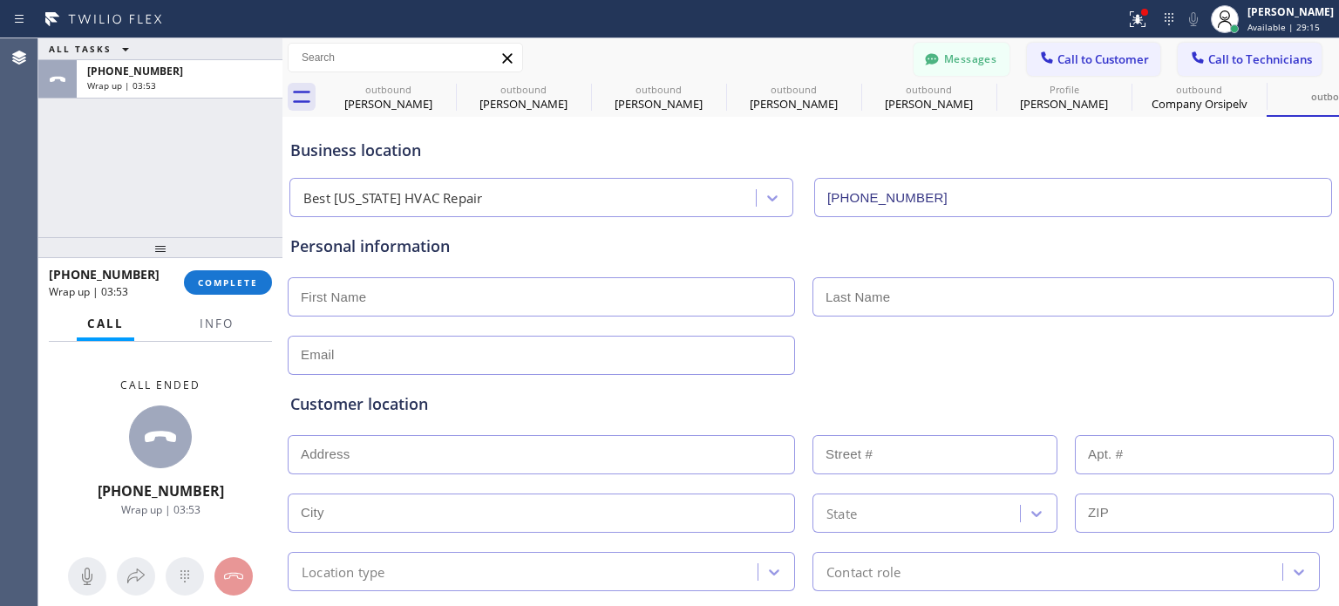
click at [1014, 154] on div "Business location" at bounding box center [810, 151] width 1041 height 24
click at [220, 278] on span "COMPLETE" at bounding box center [228, 282] width 60 height 12
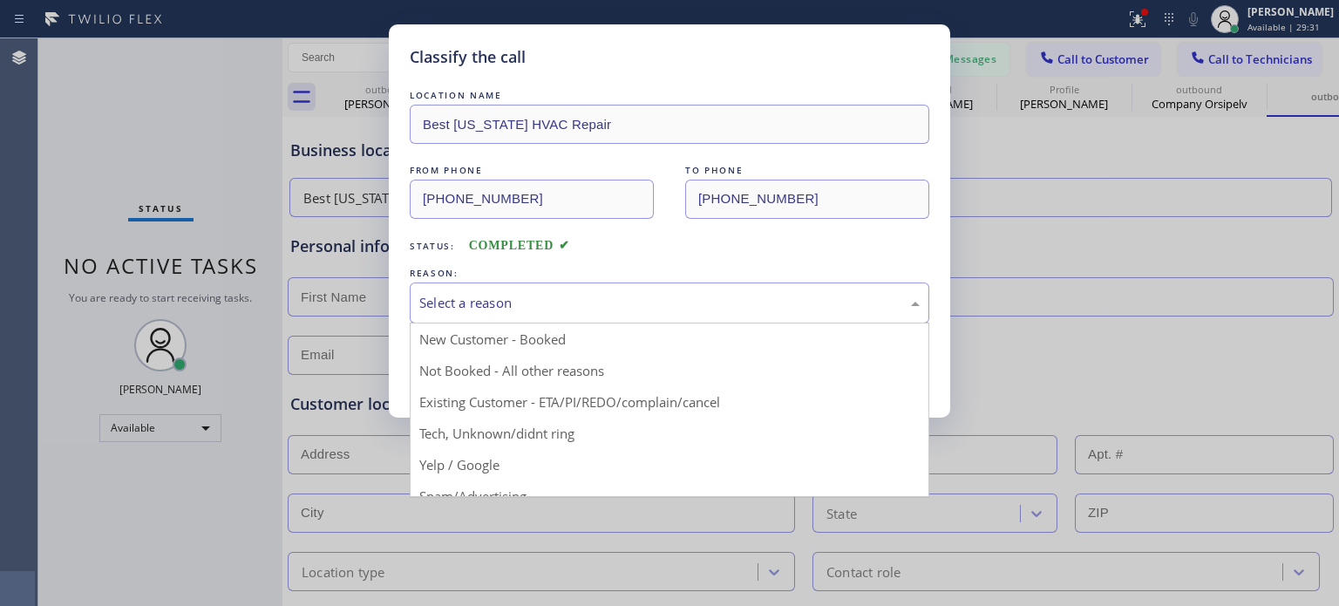
click at [497, 316] on div "Select a reason" at bounding box center [669, 302] width 519 height 41
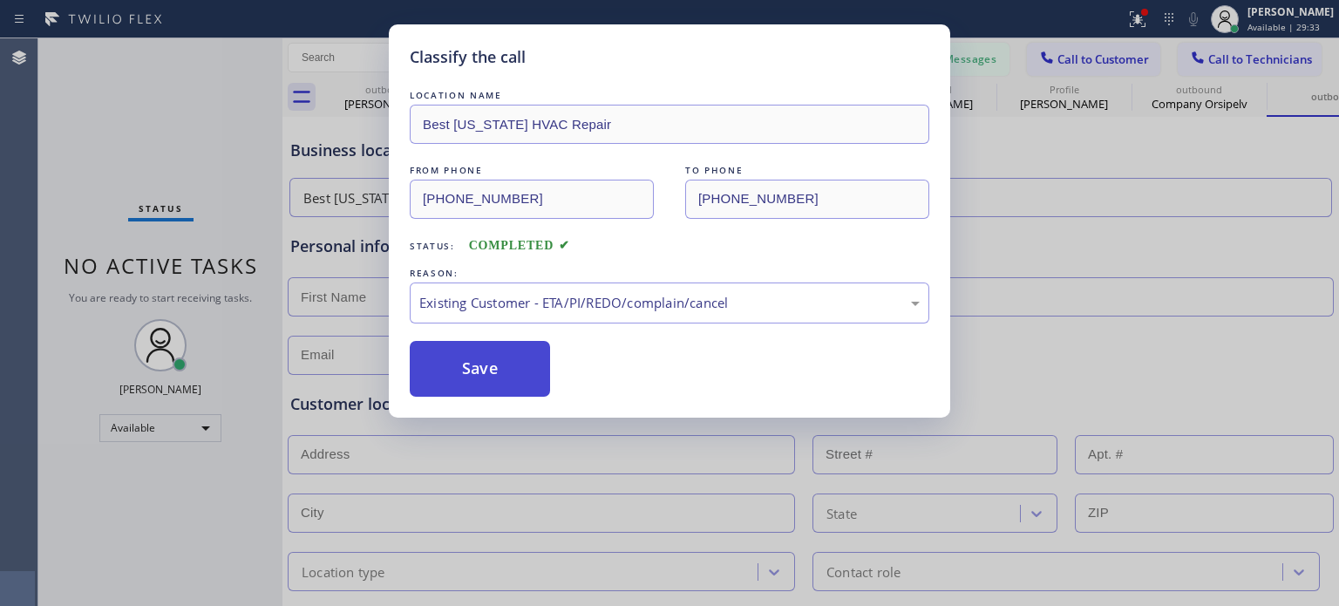
click at [505, 362] on button "Save" at bounding box center [480, 369] width 140 height 56
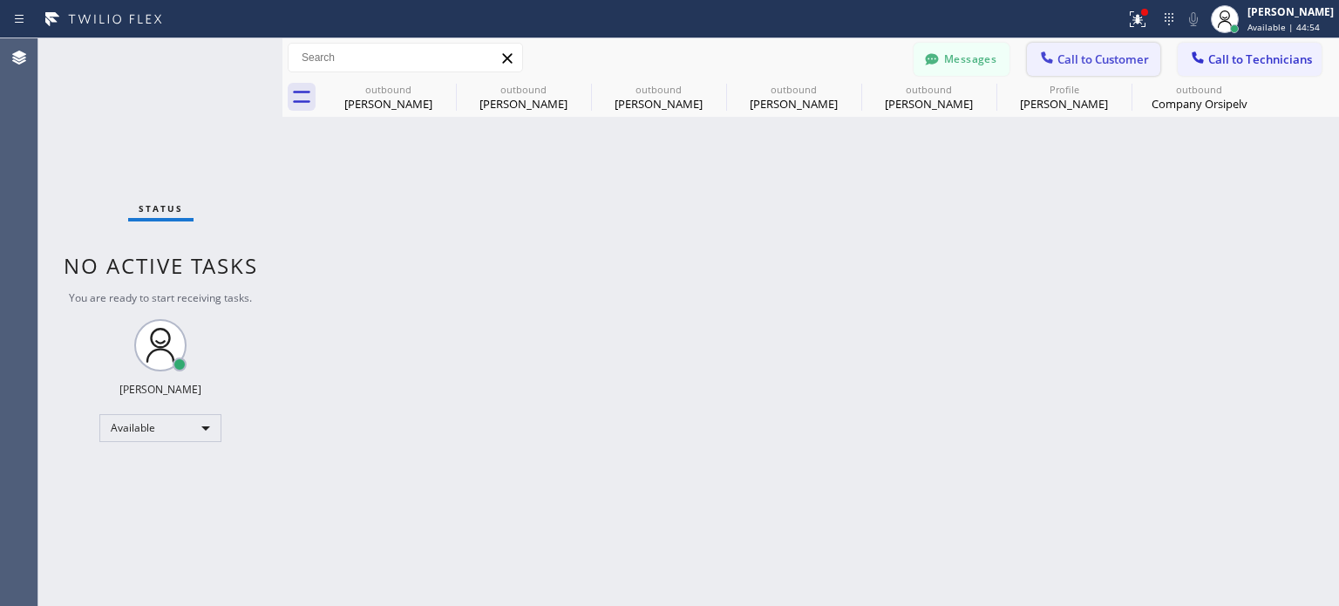
click at [1065, 62] on span "Call to Customer" at bounding box center [1103, 59] width 92 height 16
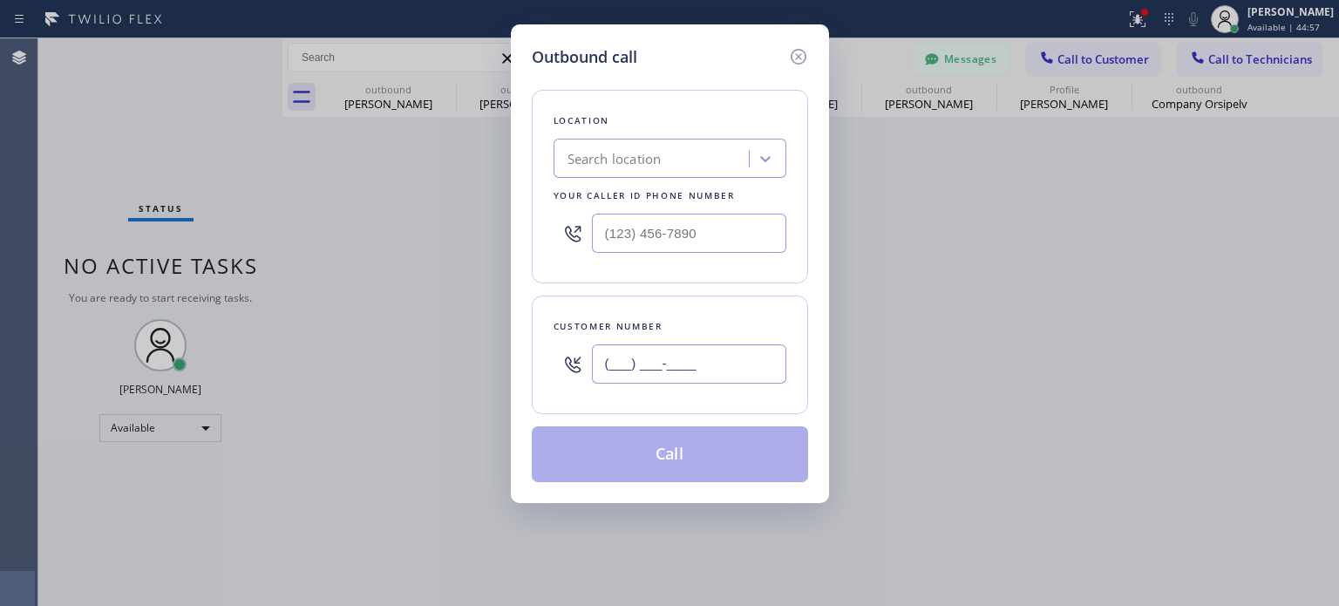
paste input "438) 820-5868"
click at [684, 357] on input "[PHONE_NUMBER]" at bounding box center [689, 363] width 194 height 39
type input "[PHONE_NUMBER]"
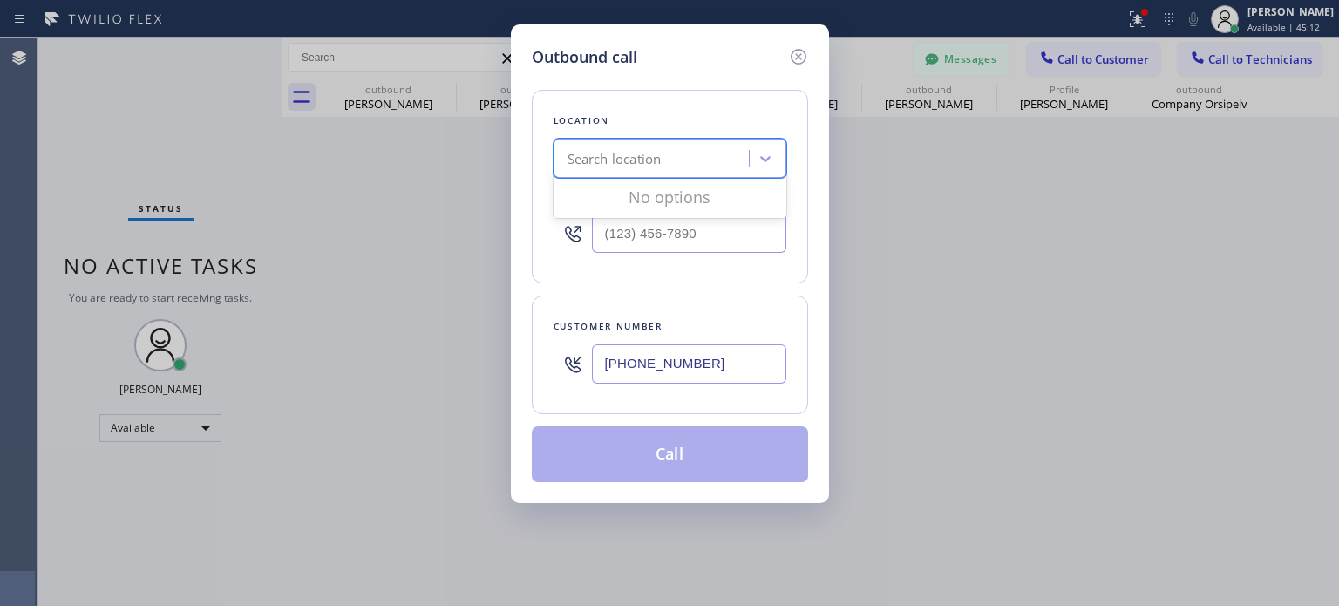
click at [607, 168] on div "Search location" at bounding box center [654, 159] width 190 height 31
paste input "5 Star Electricians Hidden Hills"
type input "5 Star Electricians Hidden Hills"
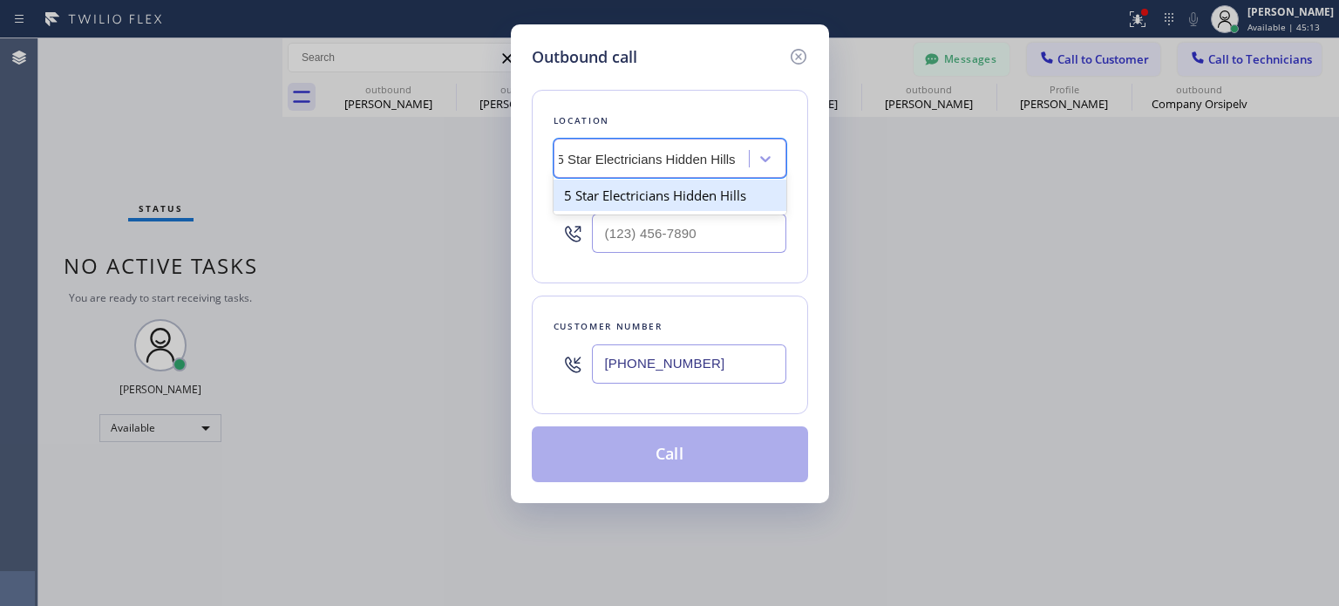
click at [614, 194] on div "5 Star Electricians Hidden Hills" at bounding box center [669, 195] width 233 height 31
type input "[PHONE_NUMBER]"
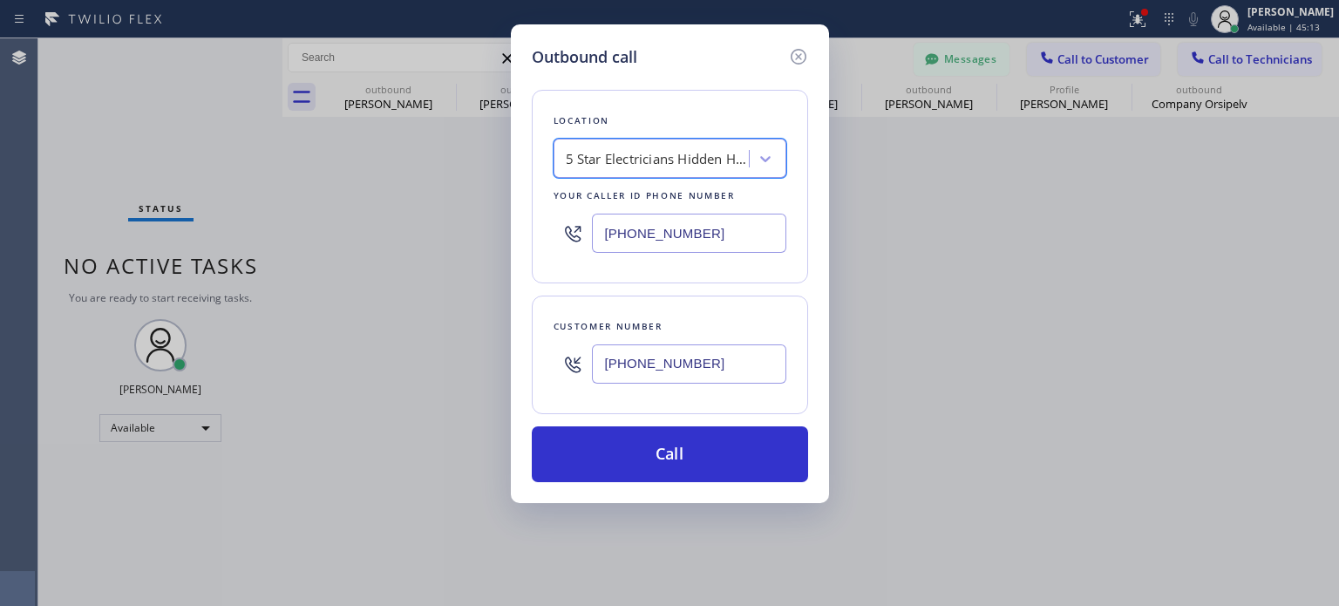
scroll to position [0, 1]
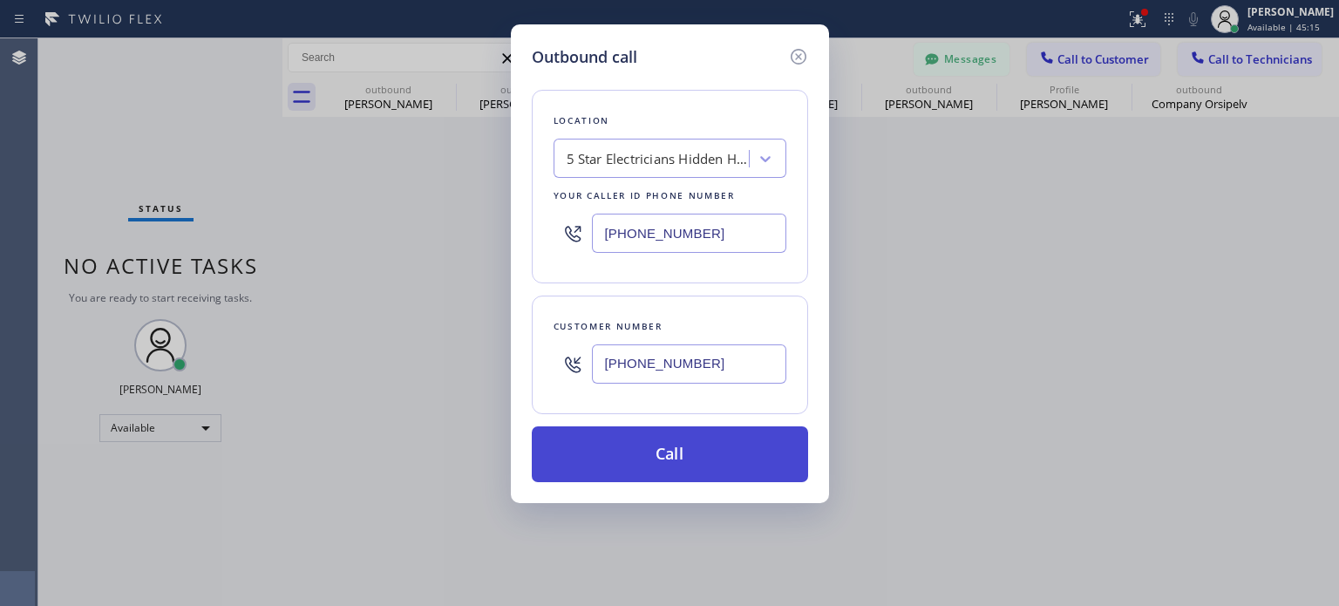
click at [618, 445] on button "Call" at bounding box center [670, 454] width 276 height 56
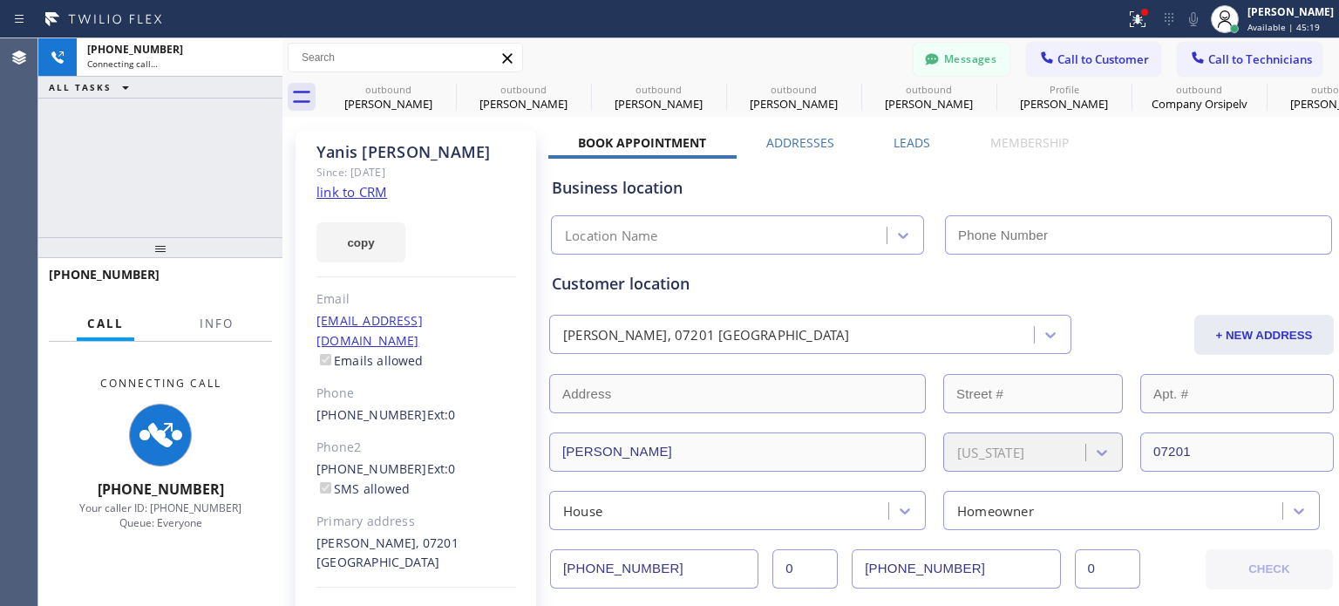
type input "[PHONE_NUMBER]"
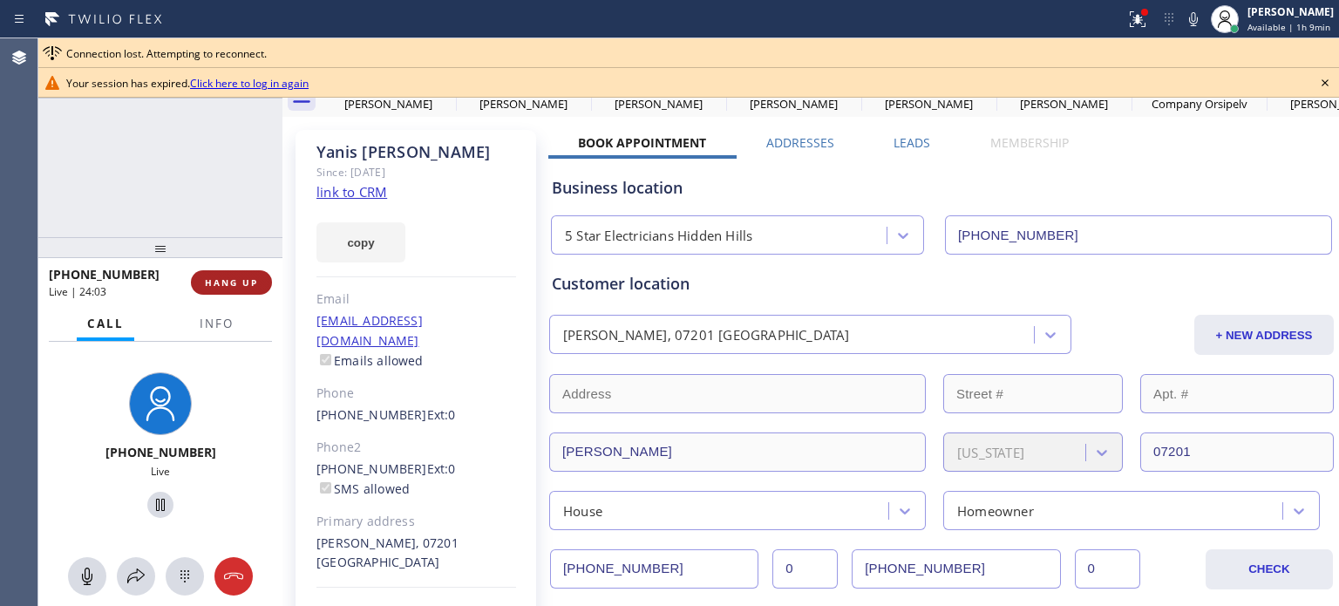
click at [228, 288] on span "HANG UP" at bounding box center [231, 282] width 53 height 12
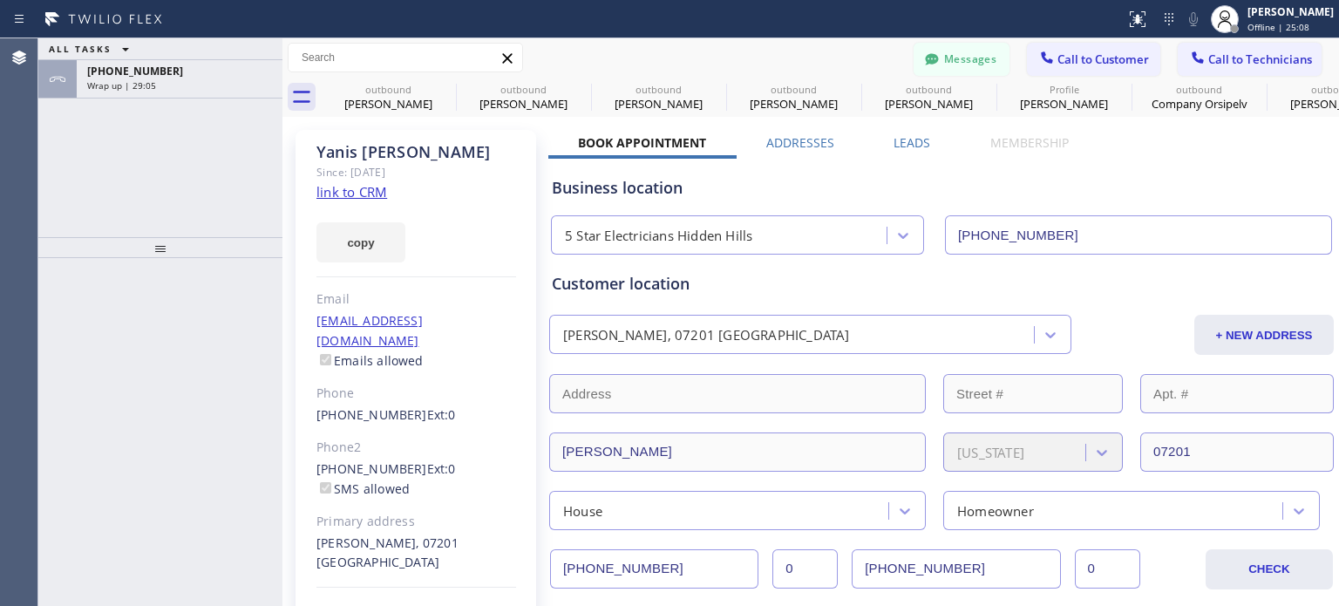
type input "[PHONE_NUMBER]"
click at [1063, 165] on div "Business location 5 Star Electricians Hidden Hills (818) 938-1864" at bounding box center [941, 207] width 786 height 96
click at [231, 80] on div "Wrap up | 31:42" at bounding box center [179, 85] width 185 height 12
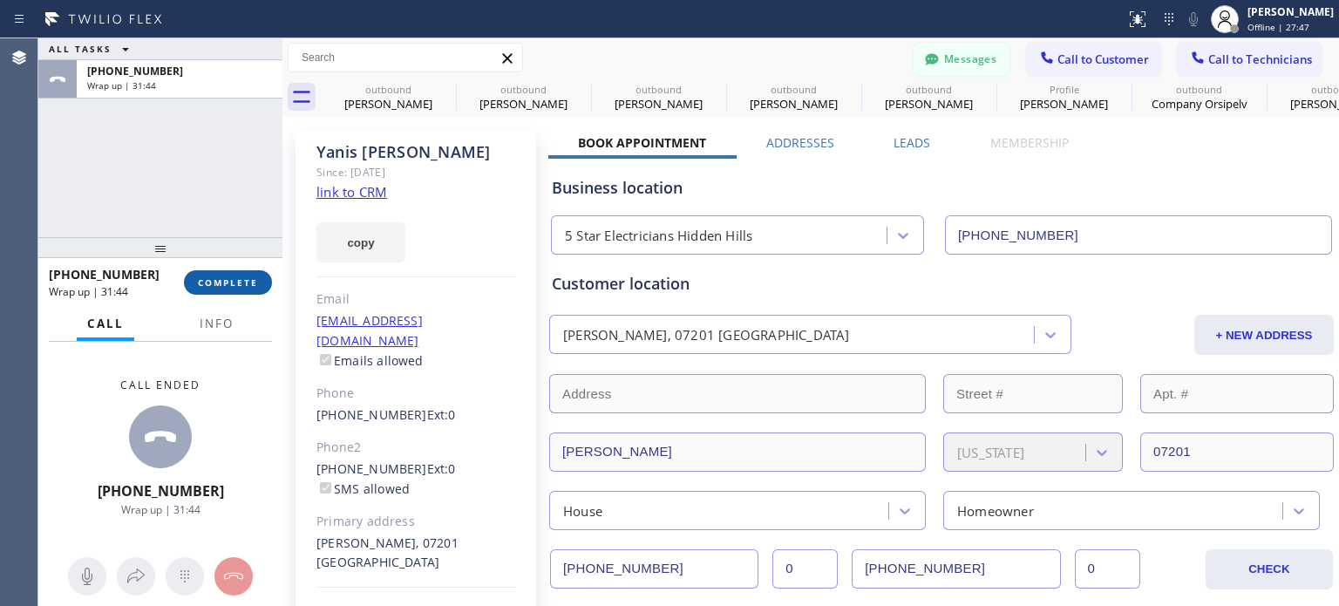
click at [235, 281] on span "COMPLETE" at bounding box center [228, 282] width 60 height 12
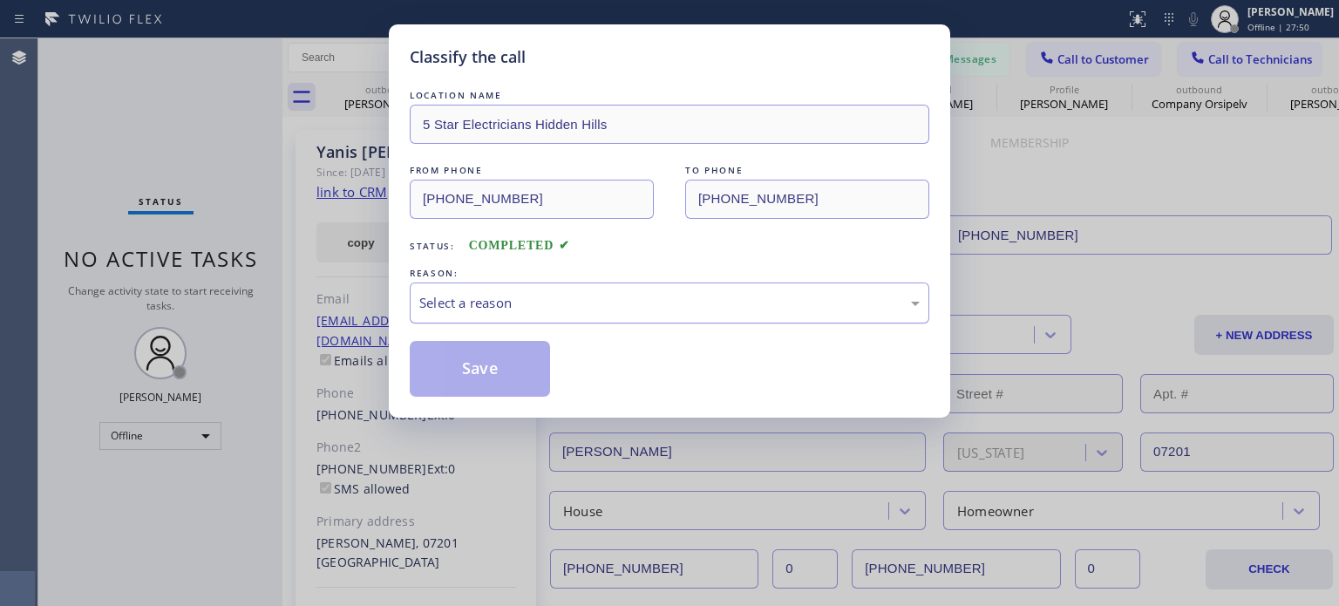
click at [512, 311] on div "Select a reason" at bounding box center [669, 303] width 500 height 20
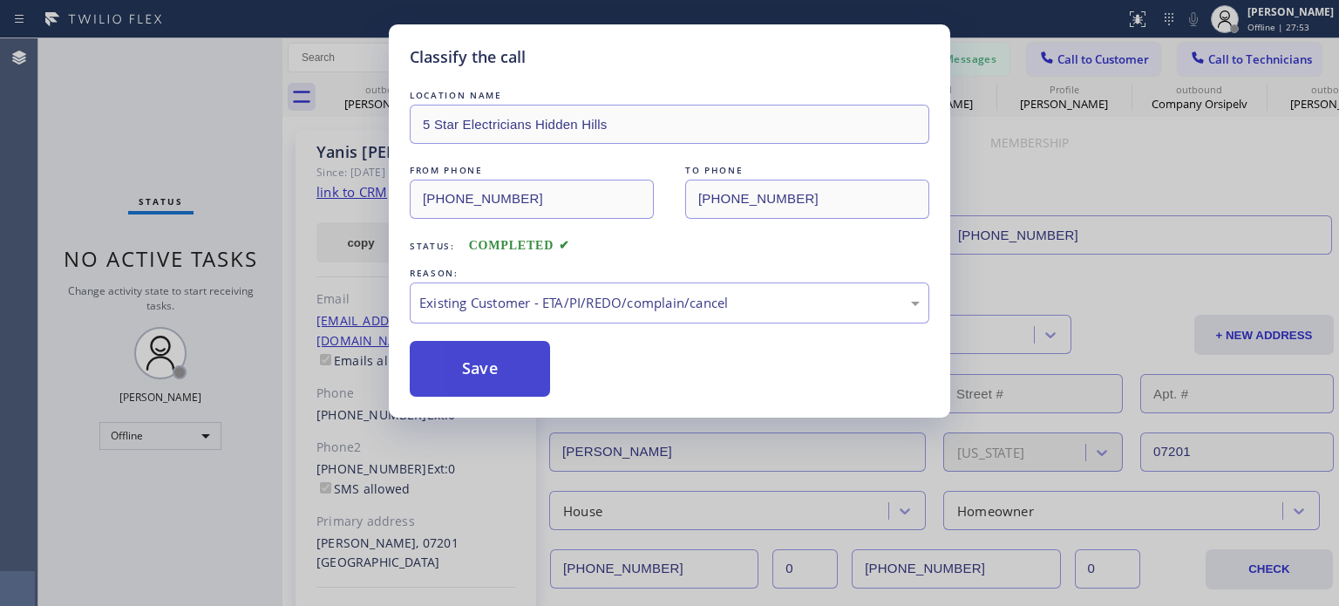
click at [514, 357] on button "Save" at bounding box center [480, 369] width 140 height 56
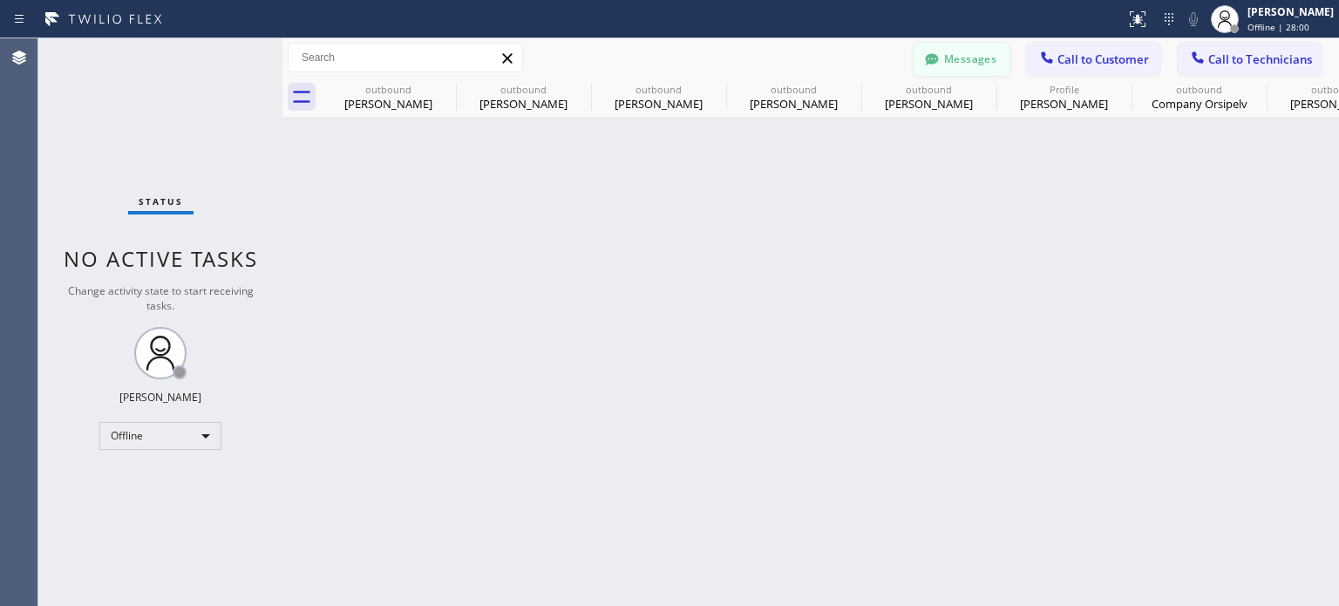
click at [963, 56] on button "Messages" at bounding box center [961, 59] width 96 height 33
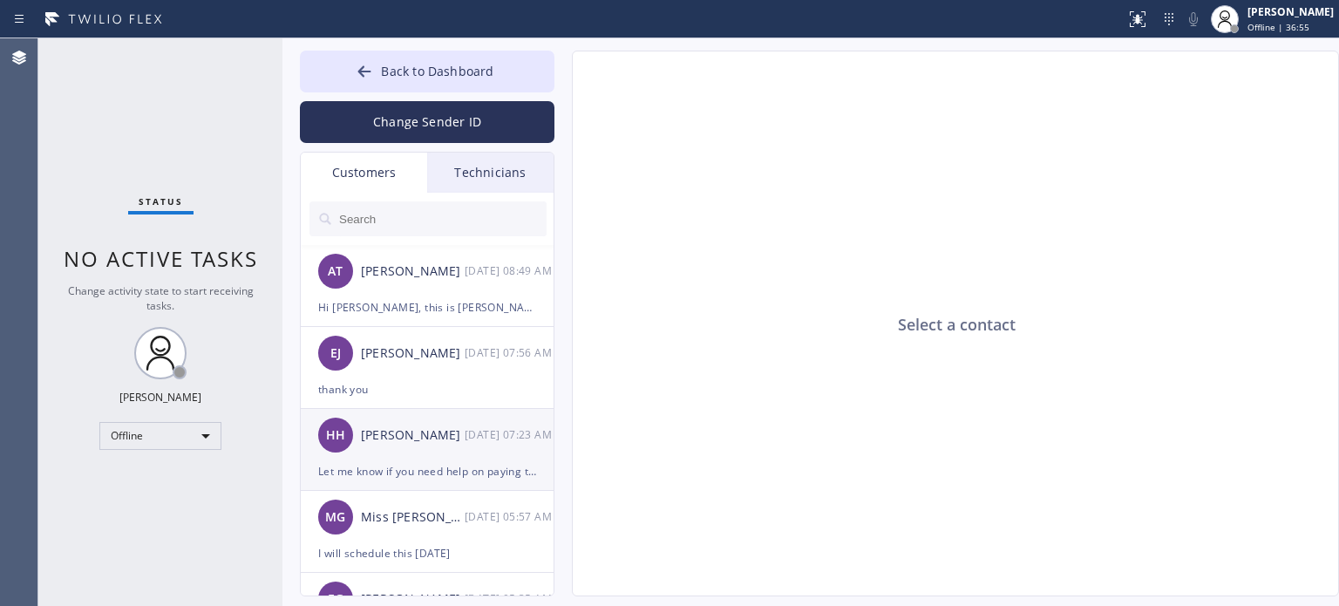
click at [443, 452] on div "HH Harold Harper 08/14 07:23 AM" at bounding box center [428, 435] width 254 height 52
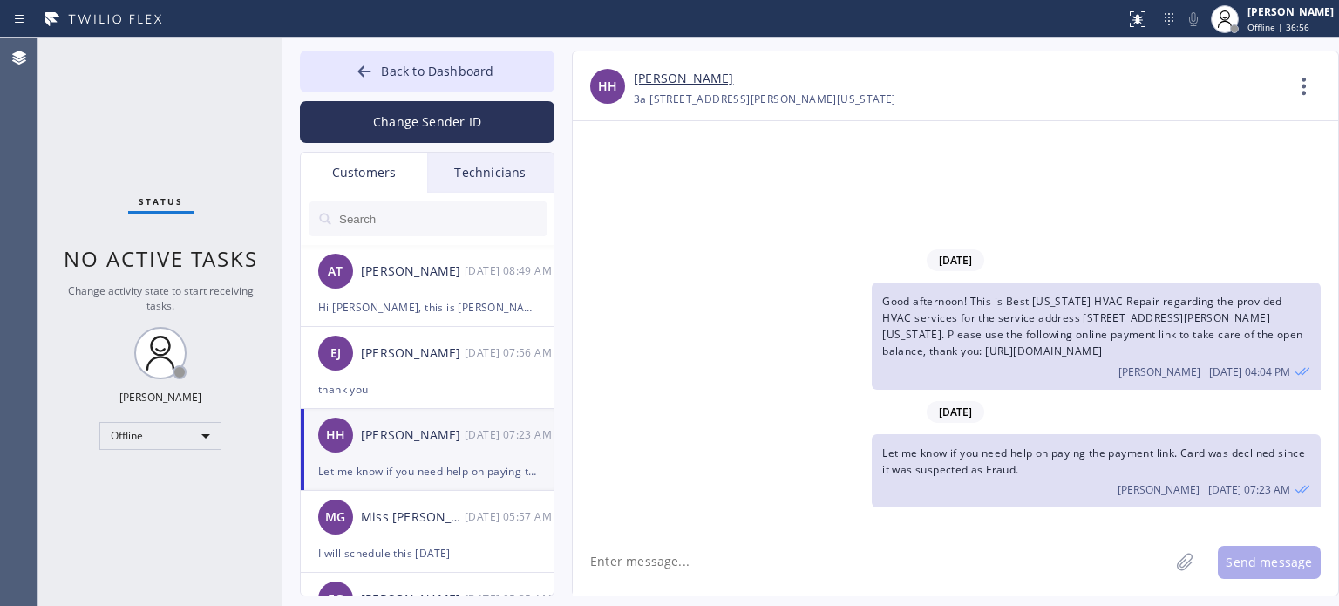
click at [624, 558] on textarea at bounding box center [871, 561] width 596 height 67
type textarea "Harold, the card was still declined"
